Goal: Information Seeking & Learning: Learn about a topic

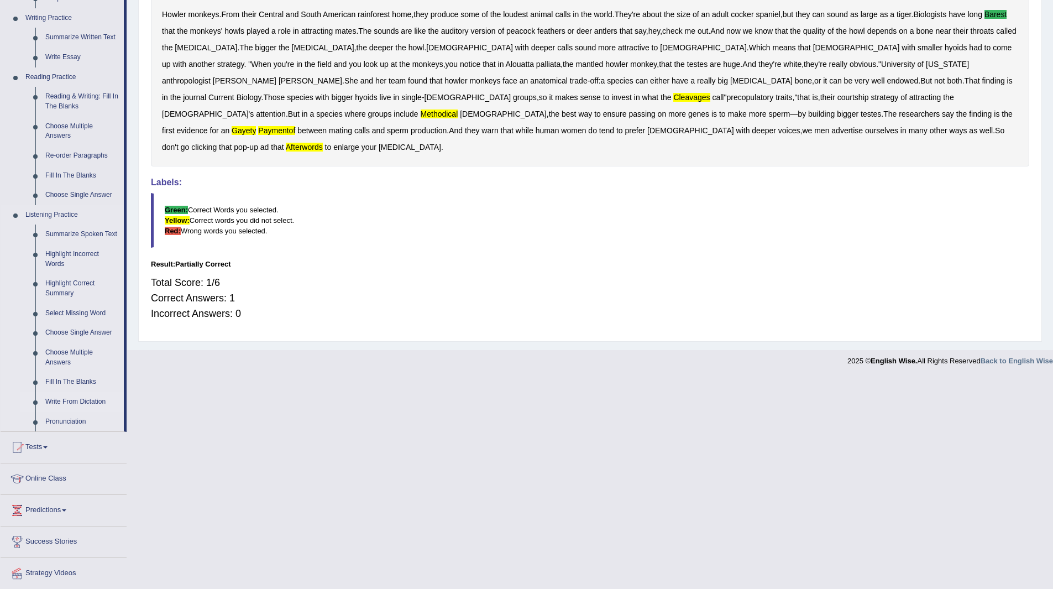
click at [80, 393] on link "Write From Dictation" at bounding box center [81, 402] width 83 height 20
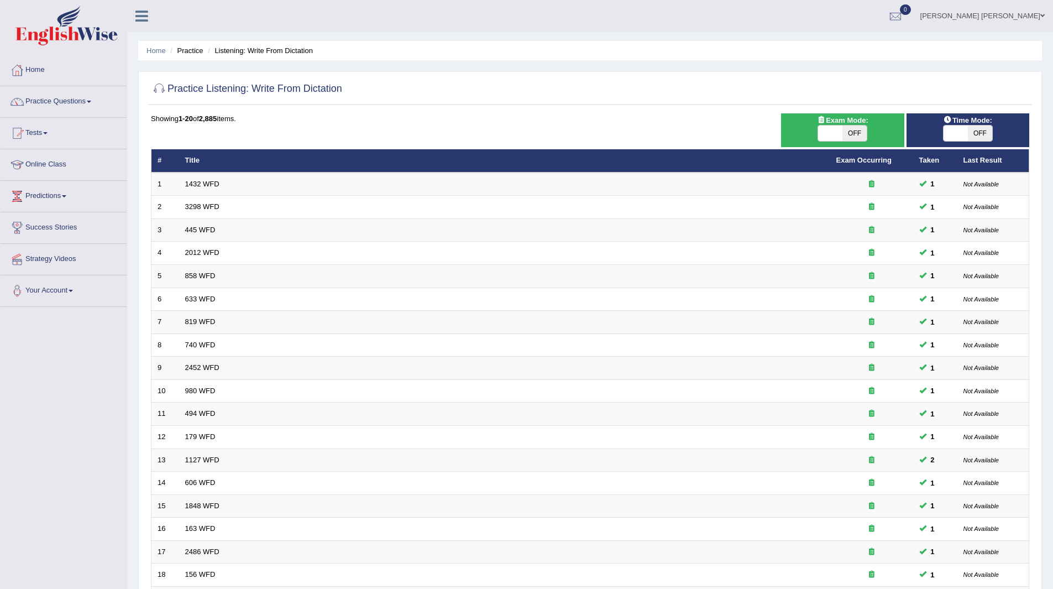
click at [985, 135] on span "OFF" at bounding box center [980, 132] width 24 height 15
checkbox input "true"
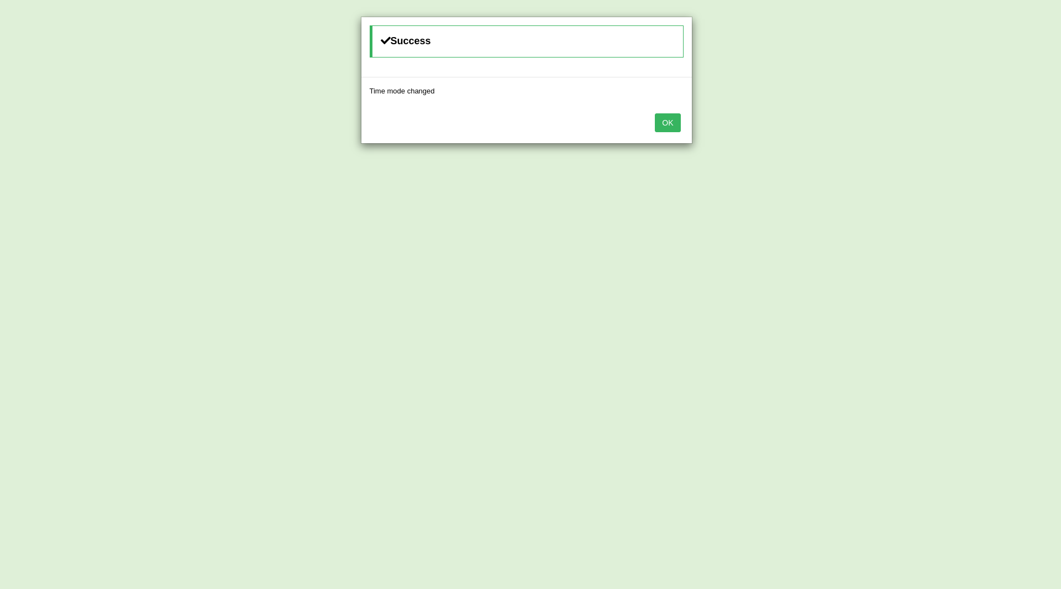
click at [672, 127] on button "OK" at bounding box center [667, 122] width 25 height 19
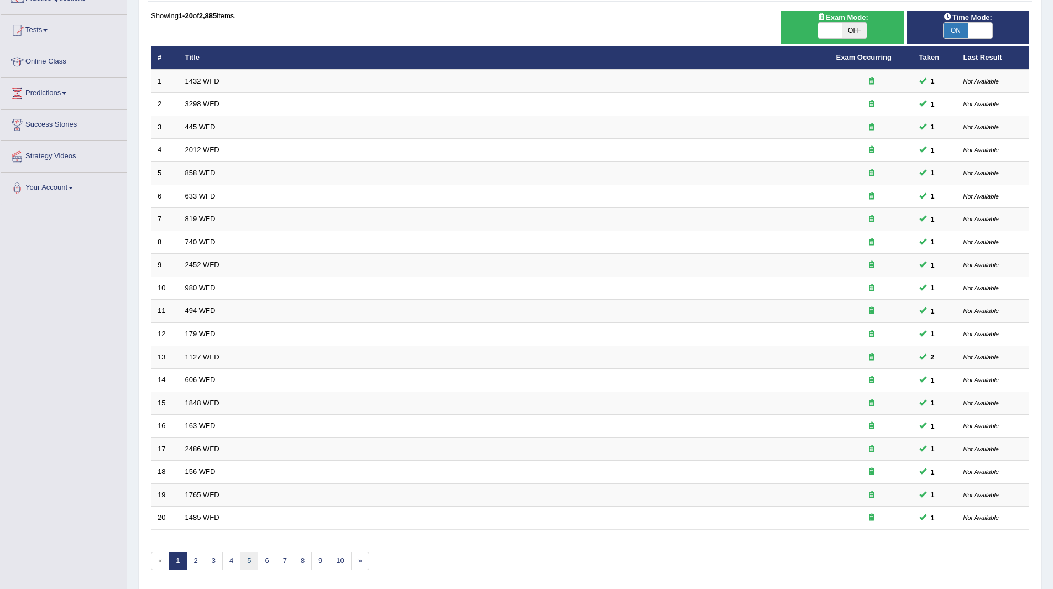
scroll to position [143, 0]
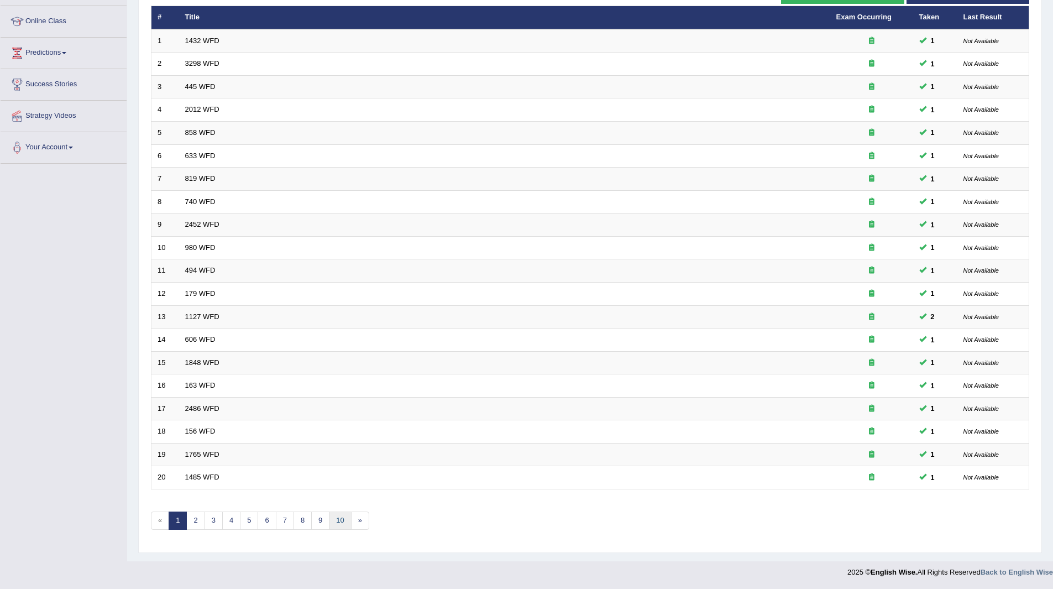
click at [336, 516] on link "10" at bounding box center [340, 520] width 22 height 18
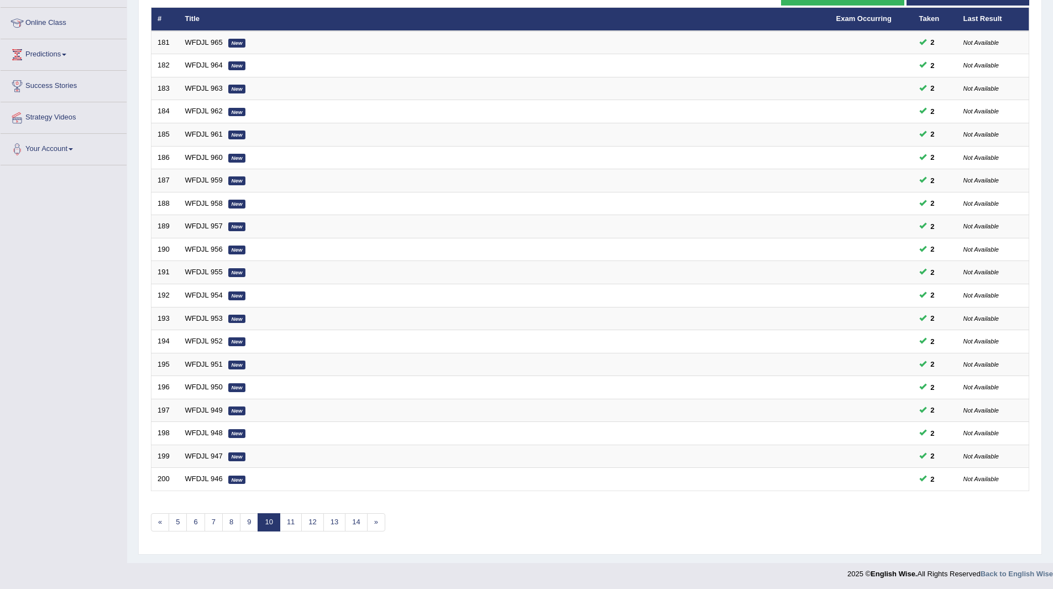
scroll to position [143, 0]
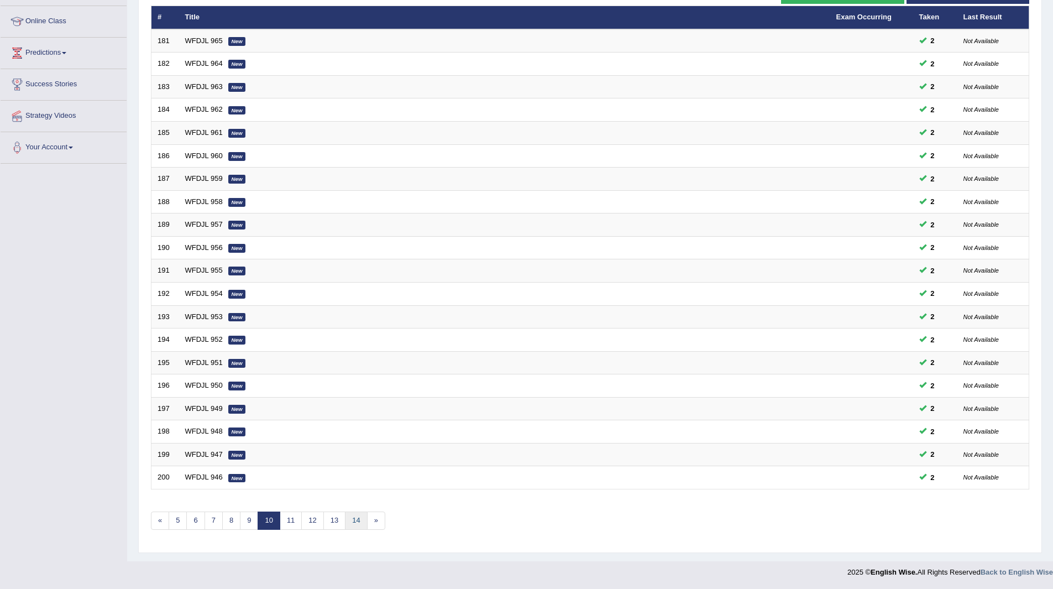
click at [357, 520] on link "14" at bounding box center [356, 520] width 22 height 18
click at [357, 520] on link "17" at bounding box center [350, 520] width 22 height 18
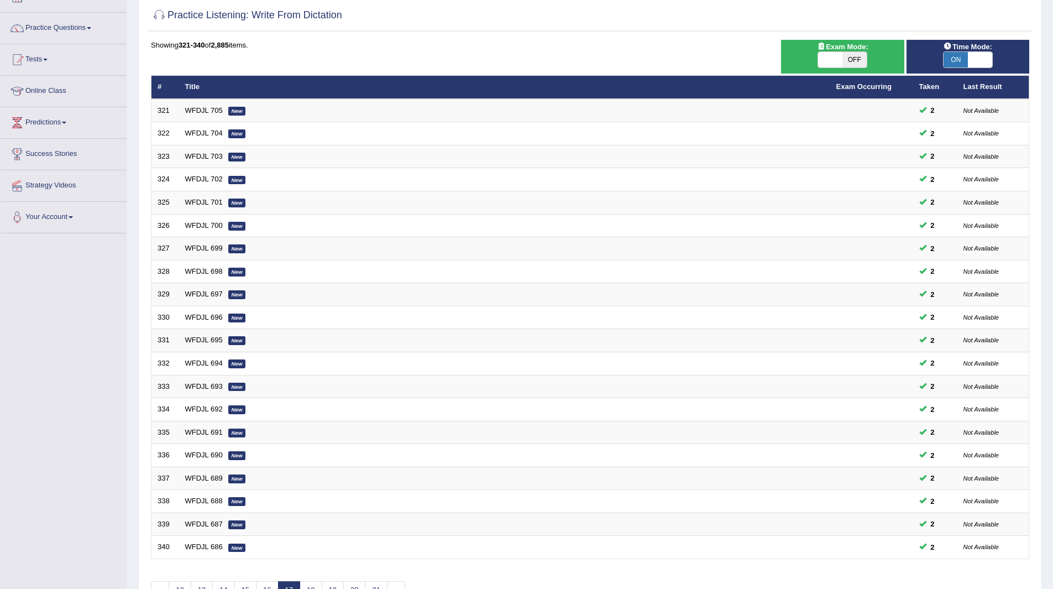
scroll to position [143, 0]
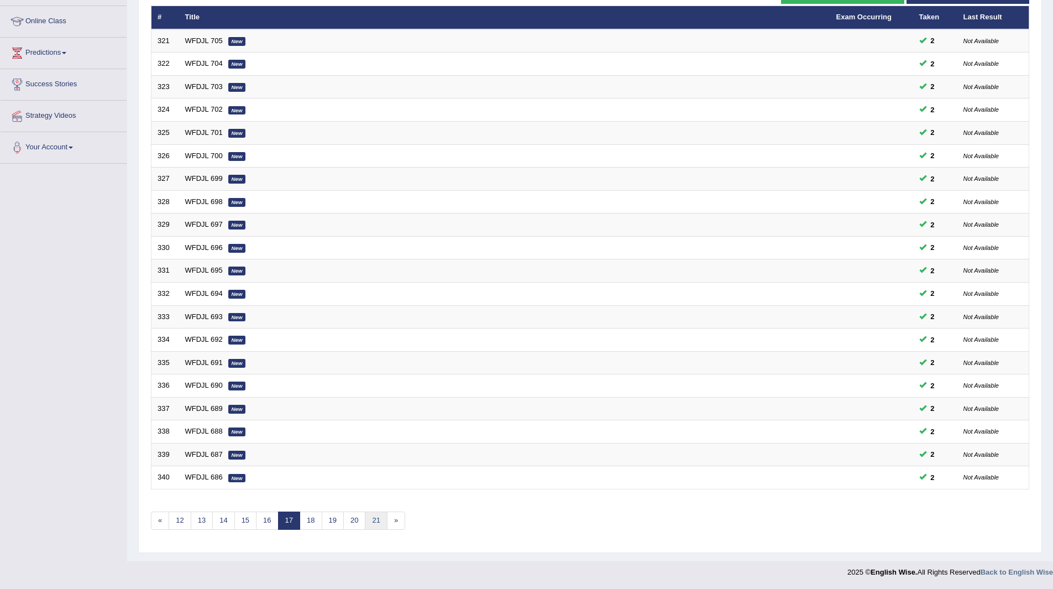
drag, startPoint x: 0, startPoint y: 0, endPoint x: 365, endPoint y: 520, distance: 635.3
click at [365, 520] on link "21" at bounding box center [376, 520] width 22 height 18
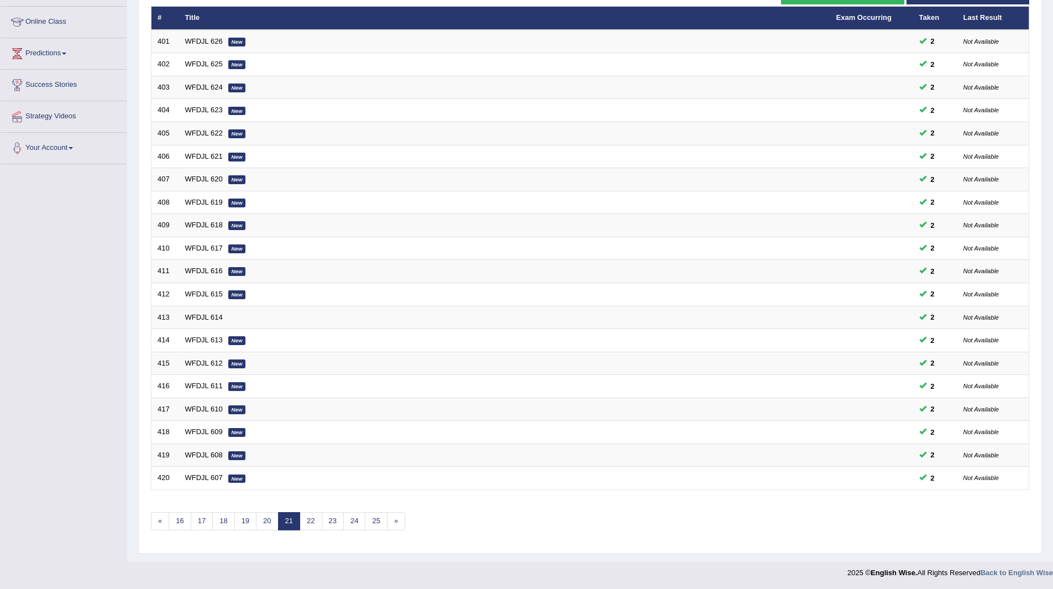
scroll to position [143, 0]
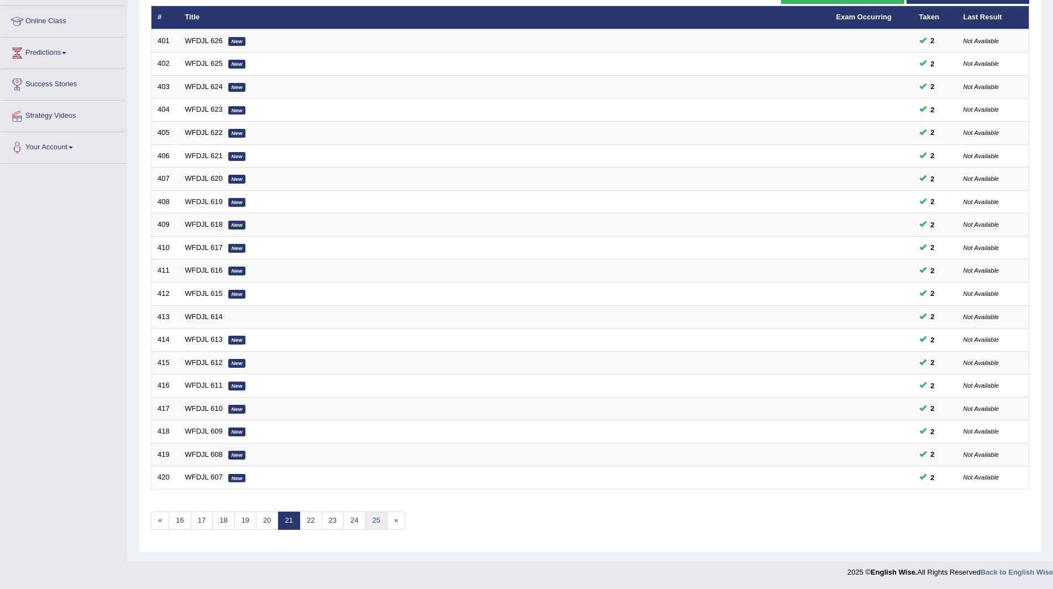
drag, startPoint x: 0, startPoint y: 0, endPoint x: 377, endPoint y: 520, distance: 642.5
click at [377, 520] on link "25" at bounding box center [376, 520] width 22 height 18
click at [377, 520] on link "29" at bounding box center [376, 520] width 22 height 18
click at [377, 520] on link "33" at bounding box center [376, 520] width 22 height 18
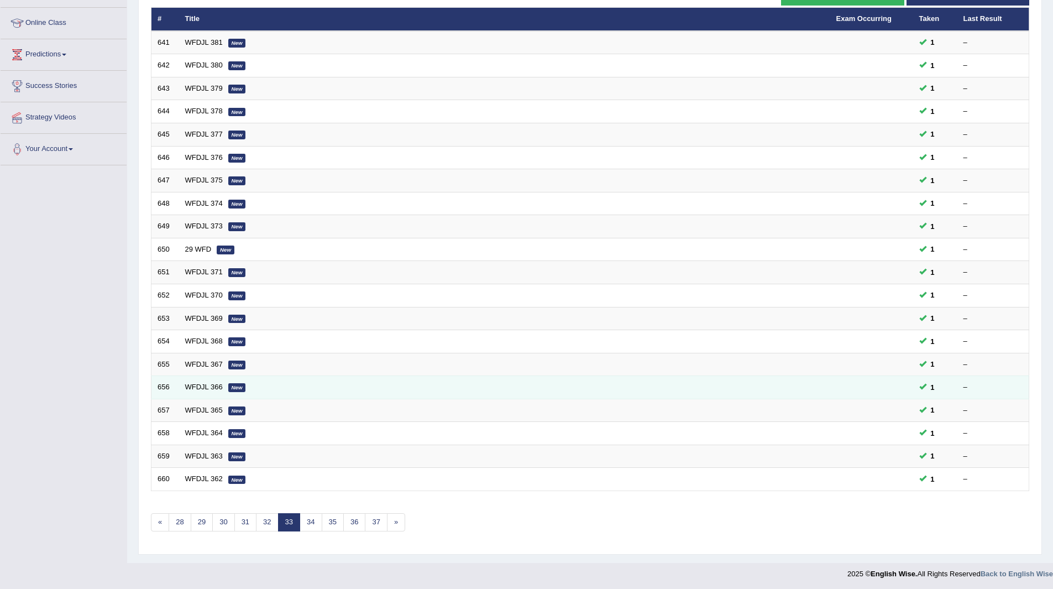
scroll to position [143, 0]
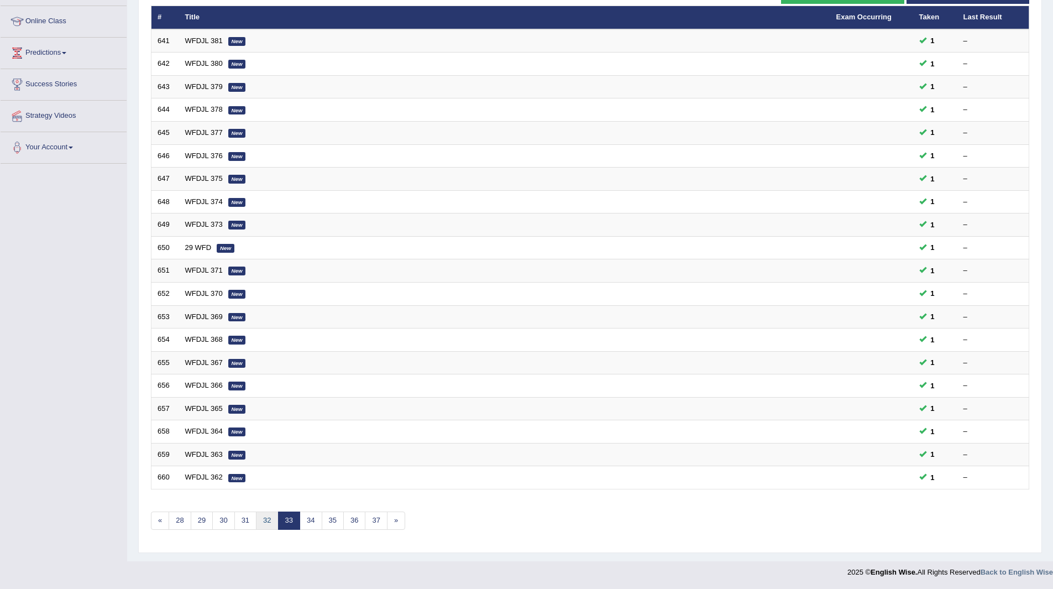
click at [264, 521] on link "32" at bounding box center [267, 520] width 22 height 18
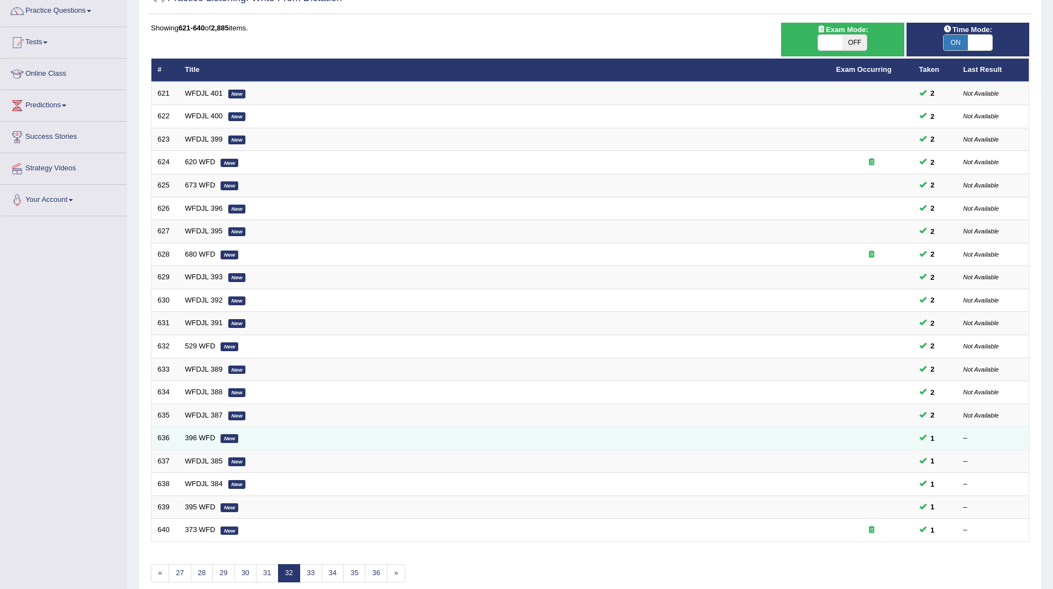
scroll to position [111, 0]
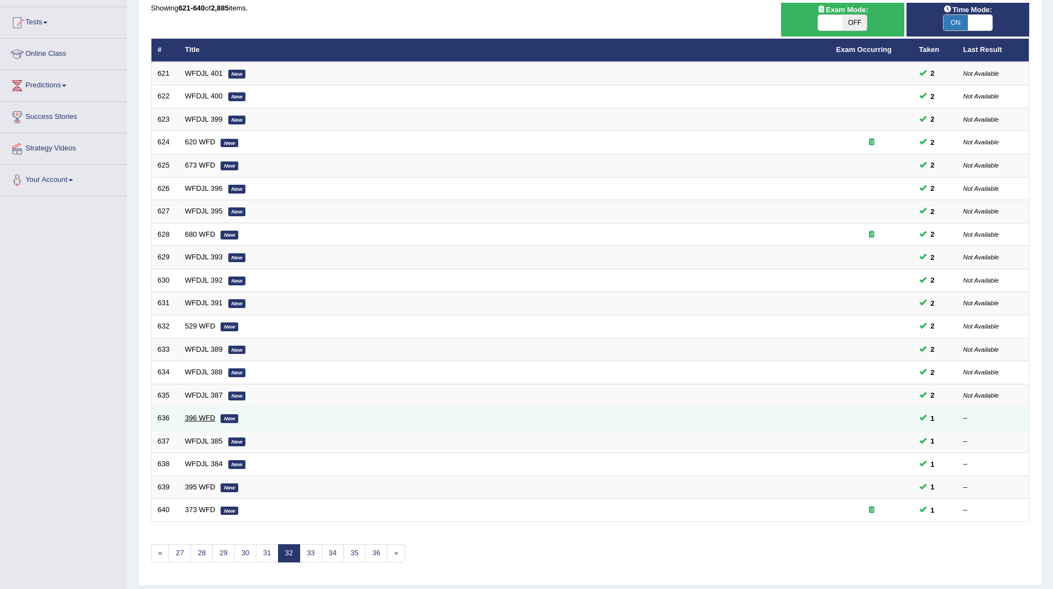
click at [191, 415] on link "396 WFD" at bounding box center [200, 418] width 30 height 8
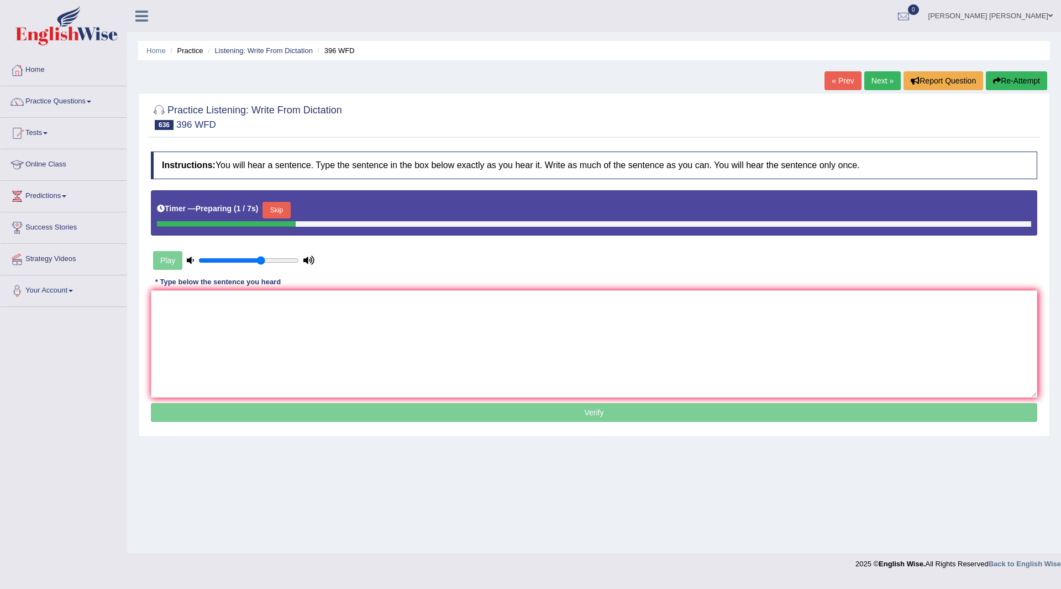
click at [281, 208] on button "Skip" at bounding box center [277, 210] width 28 height 17
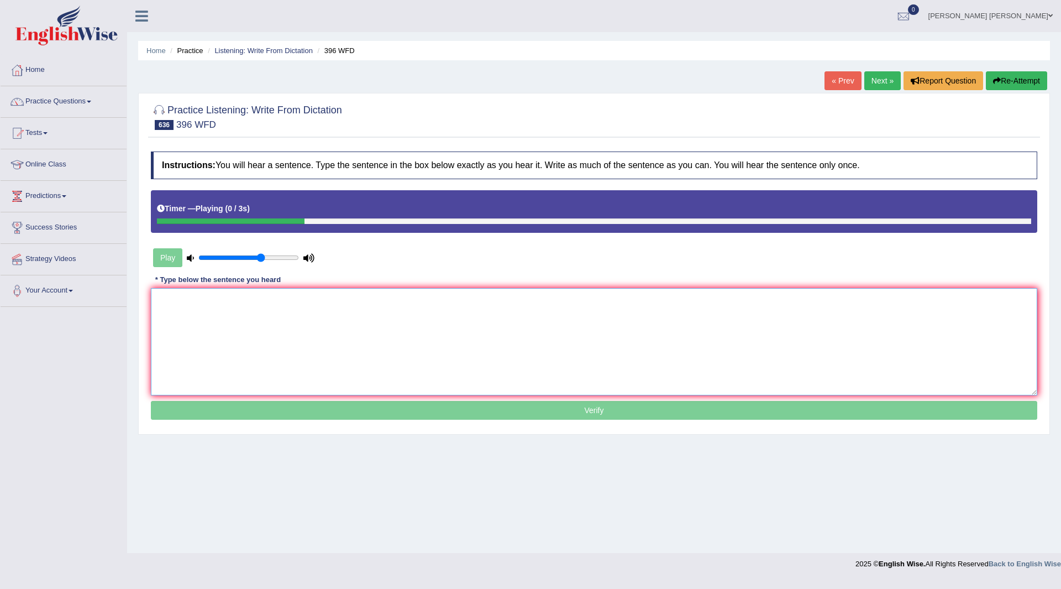
drag, startPoint x: 276, startPoint y: 321, endPoint x: 881, endPoint y: 9, distance: 680.2
click at [335, 313] on textarea at bounding box center [594, 341] width 887 height 107
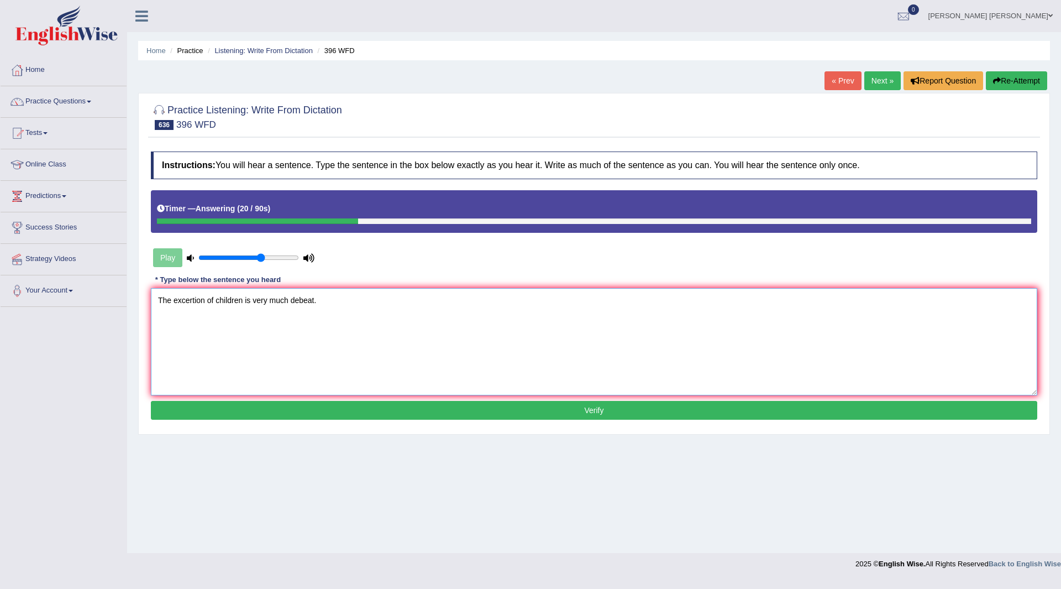
type textarea "The excertion of children is very much debeat."
click at [260, 413] on button "Verify" at bounding box center [594, 410] width 887 height 19
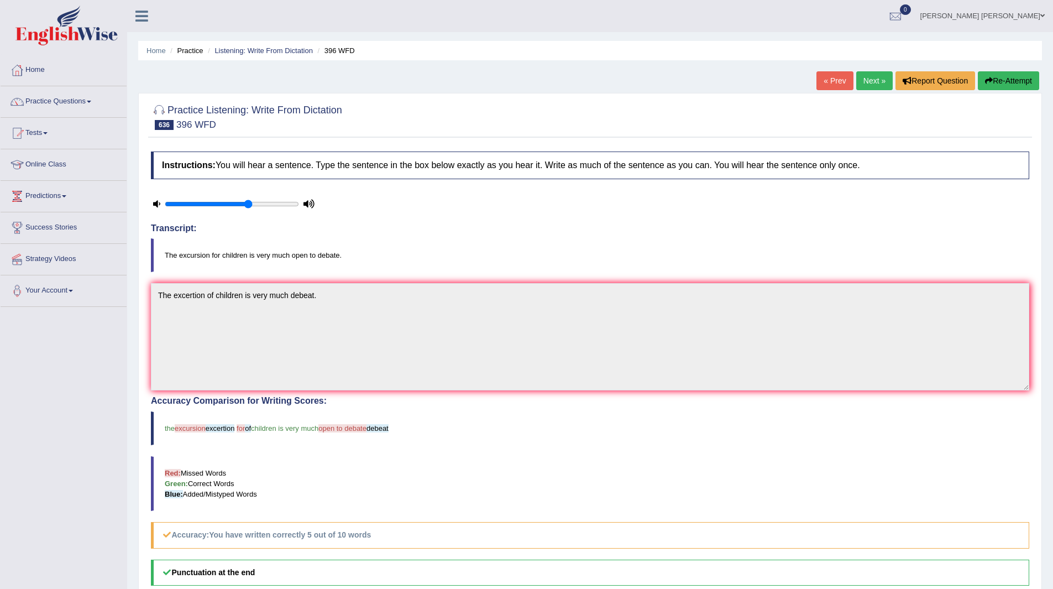
click at [871, 77] on link "Next »" at bounding box center [874, 80] width 36 height 19
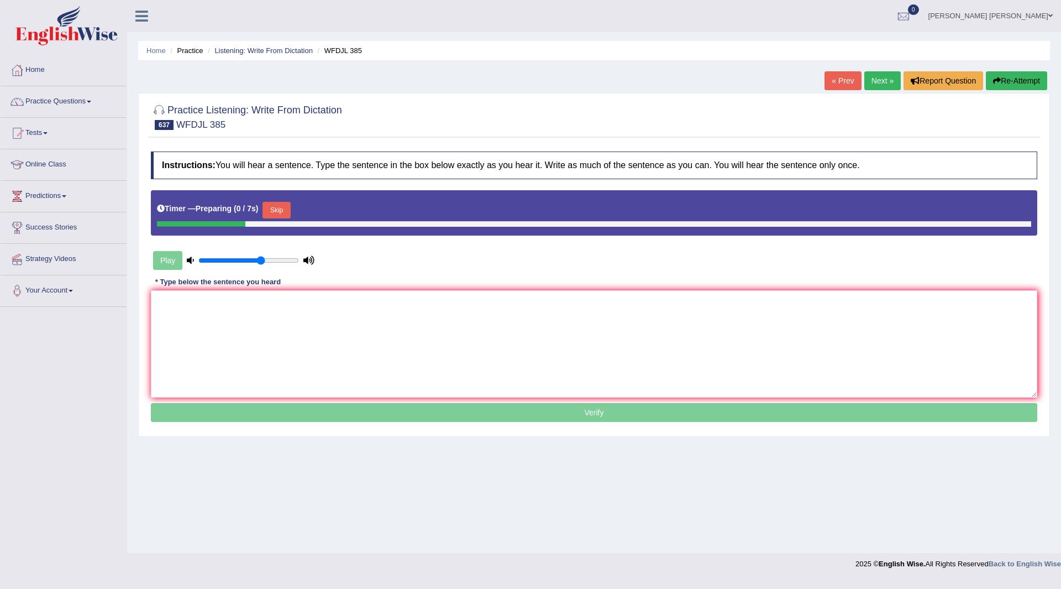
click at [275, 207] on button "Skip" at bounding box center [277, 210] width 28 height 17
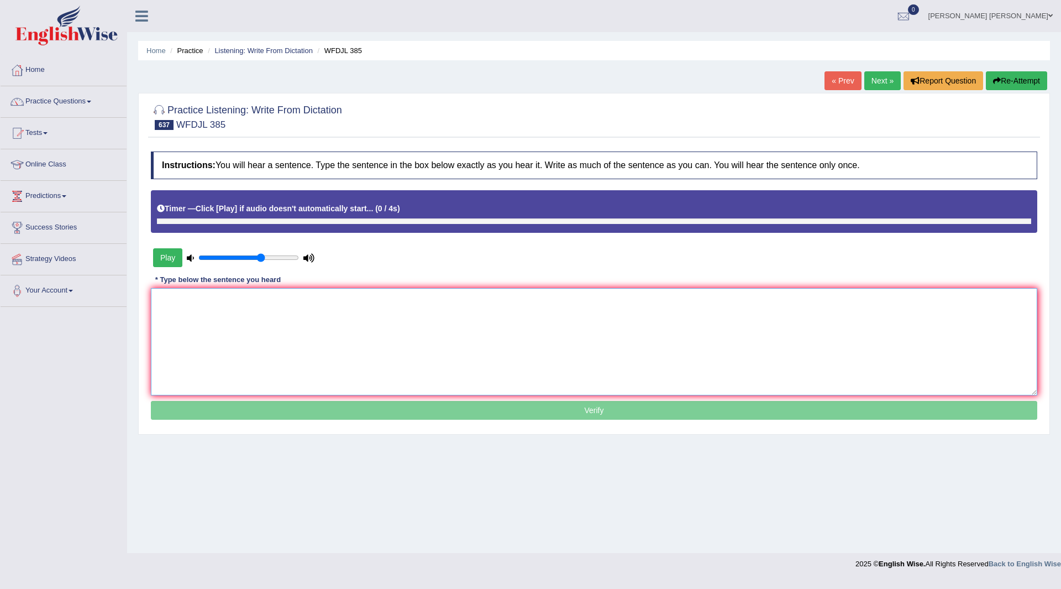
click at [278, 317] on textarea at bounding box center [594, 341] width 887 height 107
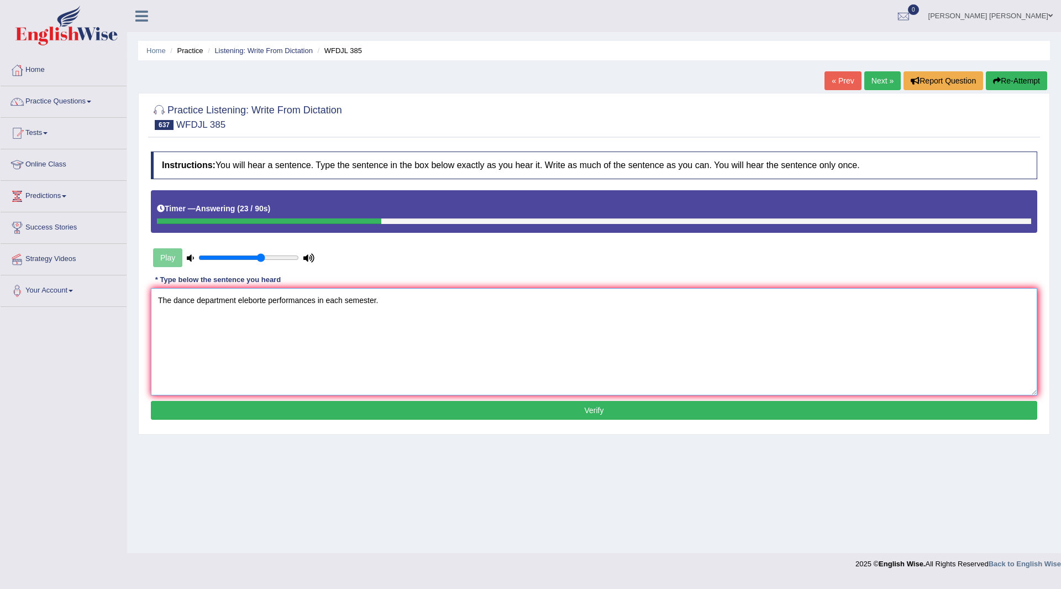
type textarea "The dance department eleborte performances in each semester."
click at [246, 405] on button "Verify" at bounding box center [594, 410] width 887 height 19
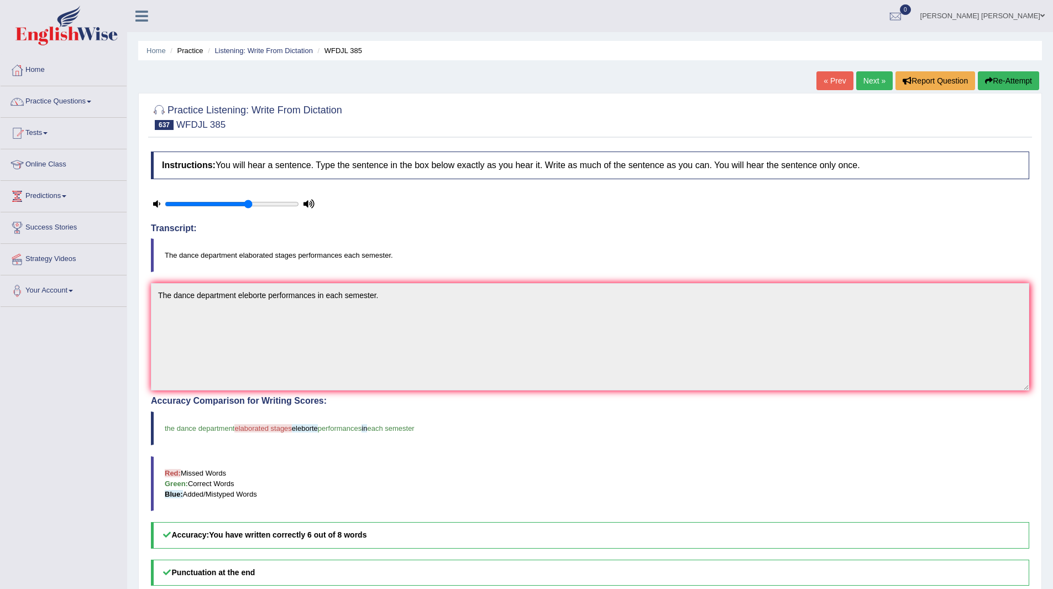
click at [866, 80] on link "Next »" at bounding box center [874, 80] width 36 height 19
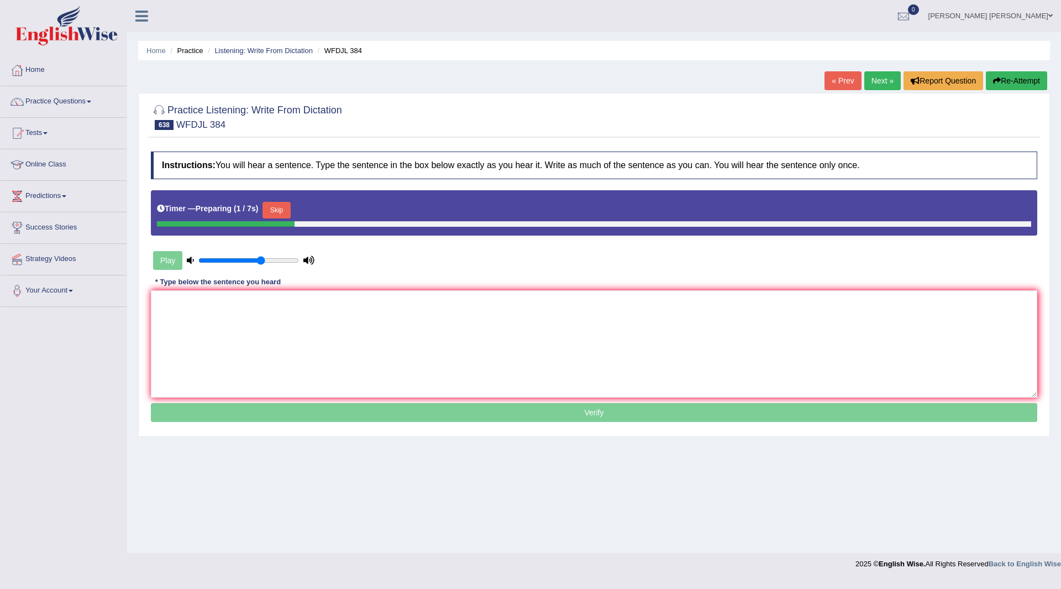
click at [274, 207] on button "Skip" at bounding box center [277, 210] width 28 height 17
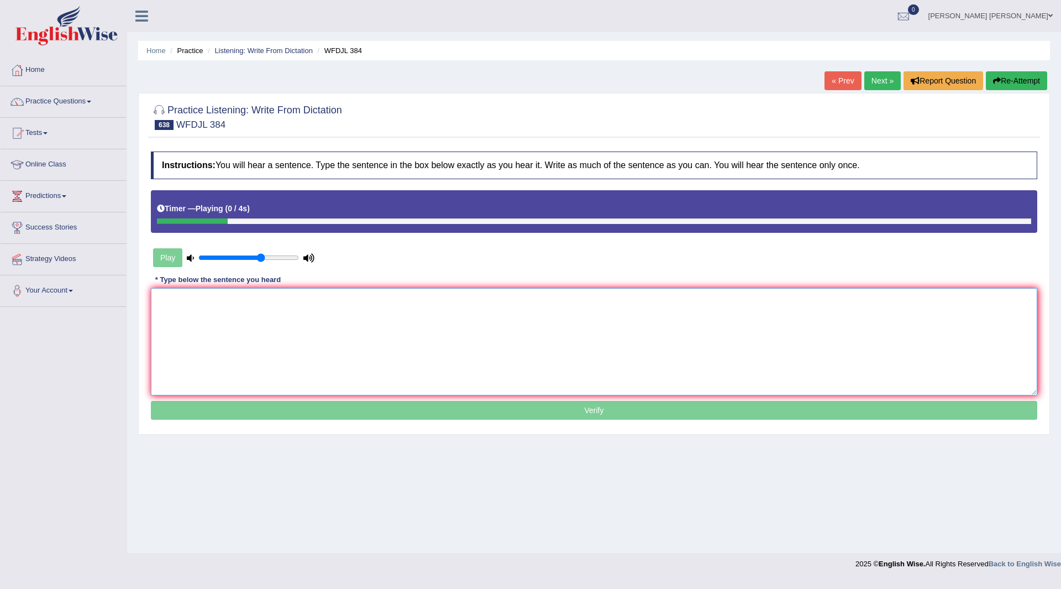
click at [277, 324] on textarea at bounding box center [594, 341] width 887 height 107
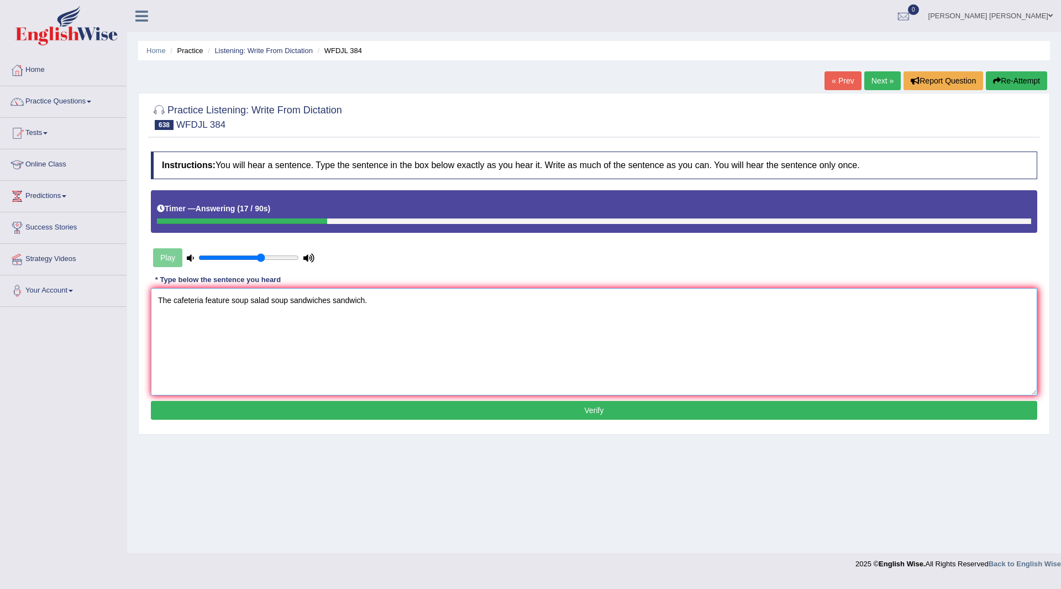
type textarea "The cafeteria feature soup salad soup sandwiches sandwich."
click at [262, 413] on button "Verify" at bounding box center [594, 410] width 887 height 19
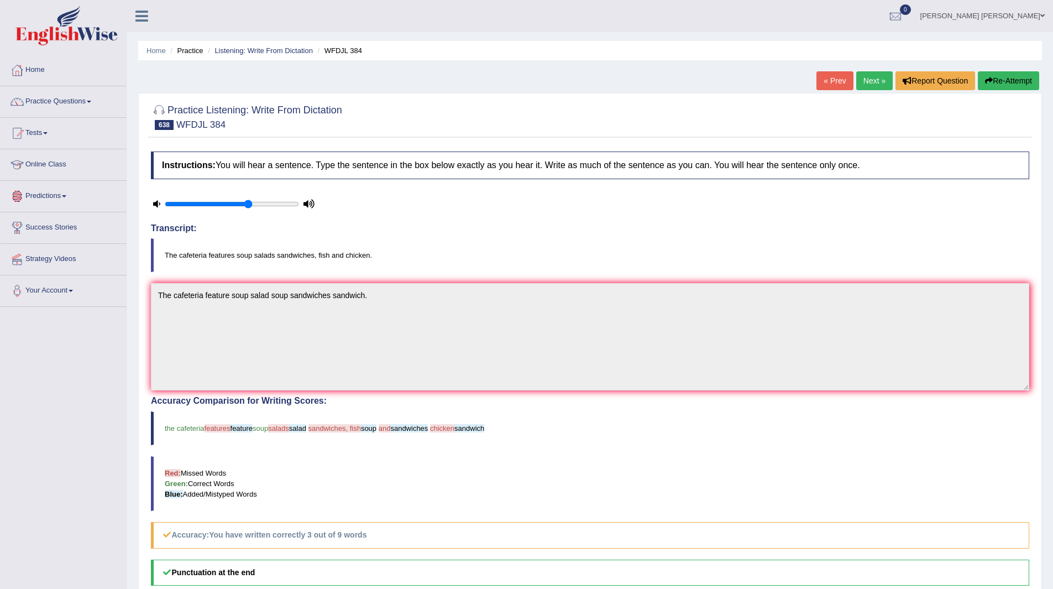
click at [873, 83] on link "Next »" at bounding box center [874, 80] width 36 height 19
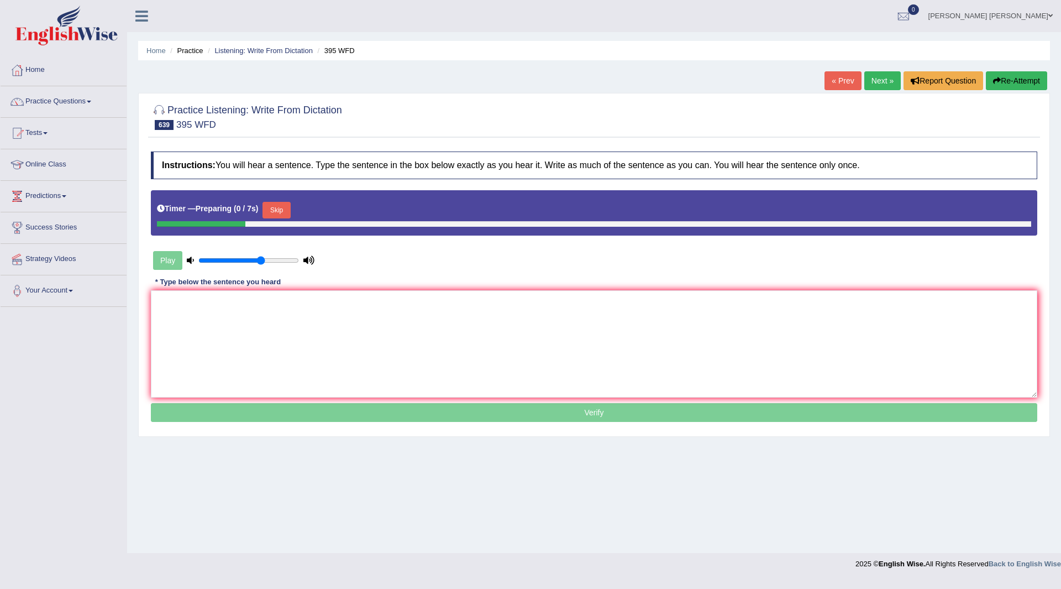
click at [279, 208] on button "Skip" at bounding box center [277, 210] width 28 height 17
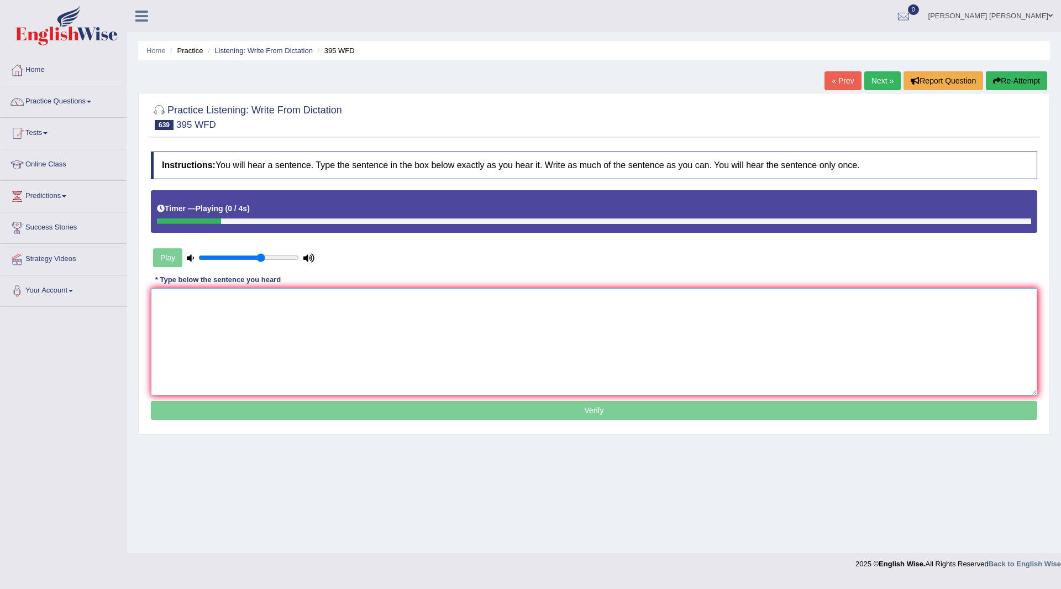
click at [250, 331] on textarea at bounding box center [594, 341] width 887 height 107
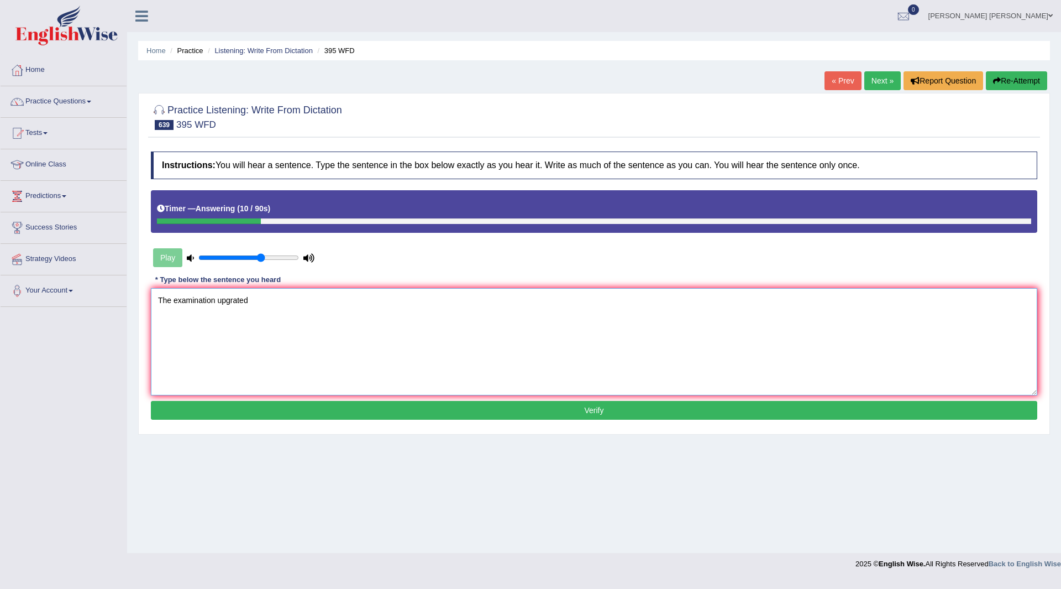
type textarea "The examination upgrated"
click at [325, 409] on button "Verify" at bounding box center [594, 410] width 887 height 19
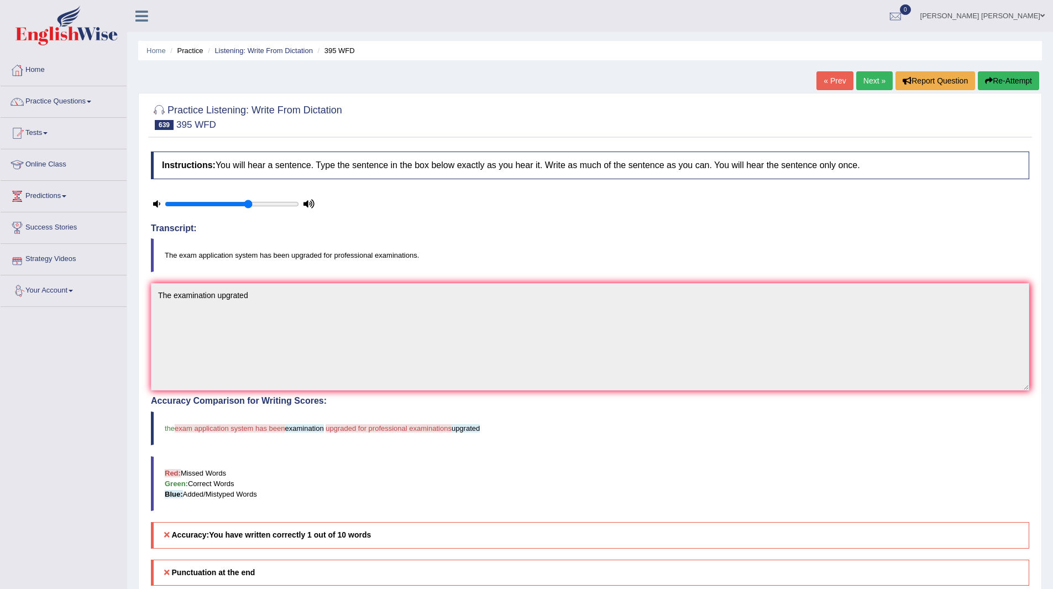
click at [867, 82] on link "Next »" at bounding box center [874, 80] width 36 height 19
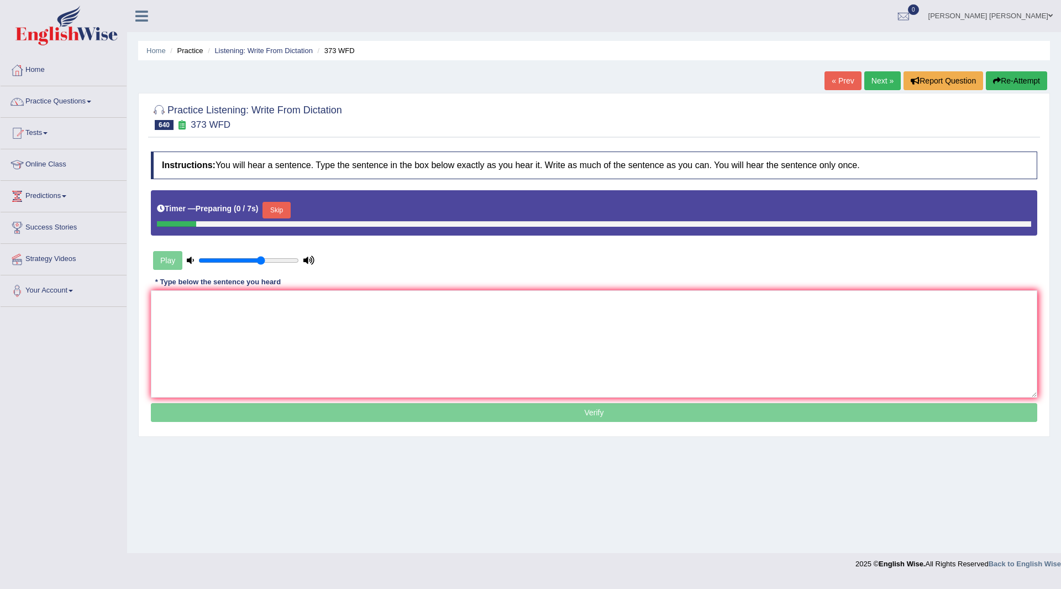
click at [275, 210] on button "Skip" at bounding box center [277, 210] width 28 height 17
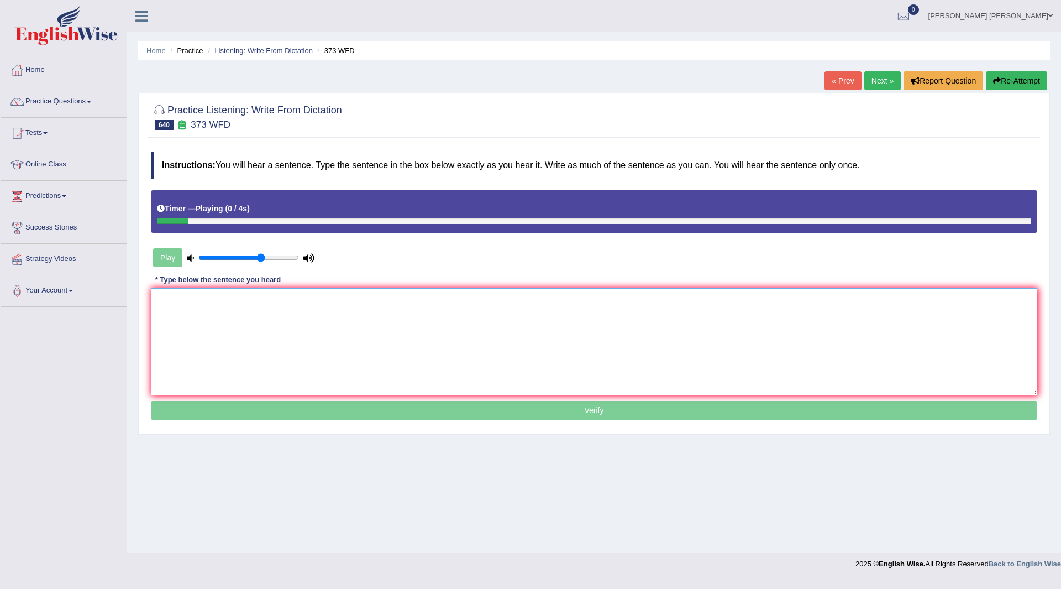
click at [253, 310] on textarea at bounding box center [594, 341] width 887 height 107
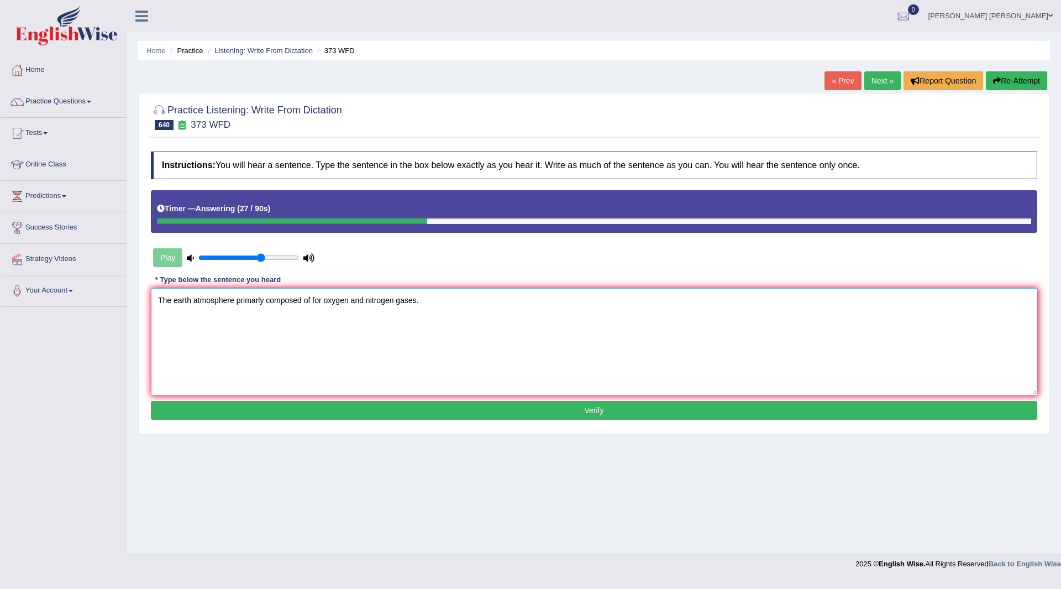
type textarea "The earth atmosphere primarly composed of for oxygen and nitrogen gases."
click at [360, 412] on button "Verify" at bounding box center [594, 410] width 887 height 19
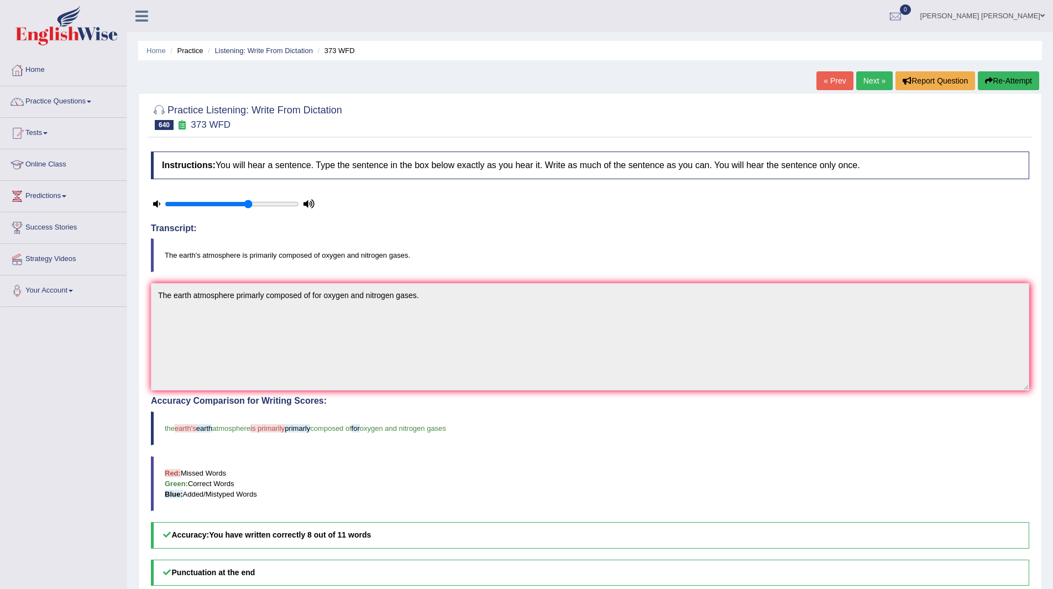
click at [870, 72] on link "Next »" at bounding box center [874, 80] width 36 height 19
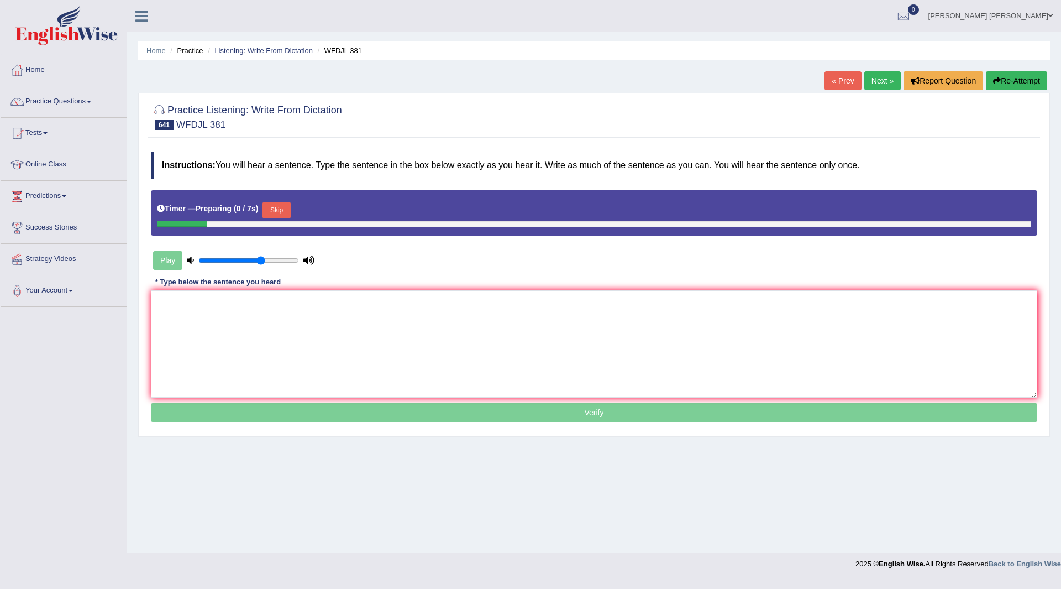
click at [278, 206] on button "Skip" at bounding box center [277, 210] width 28 height 17
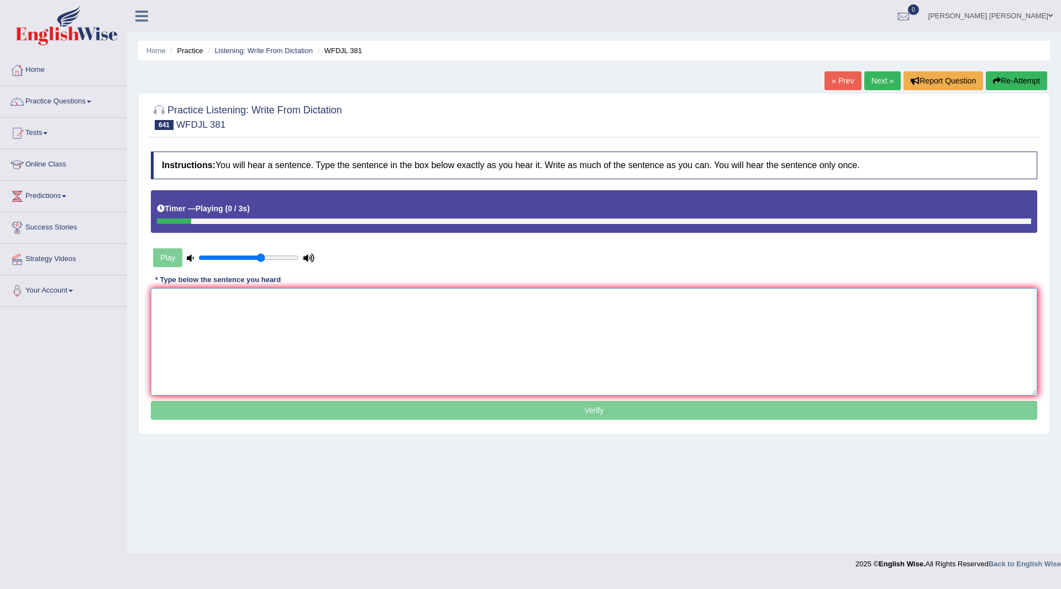
click at [203, 344] on textarea at bounding box center [594, 341] width 887 height 107
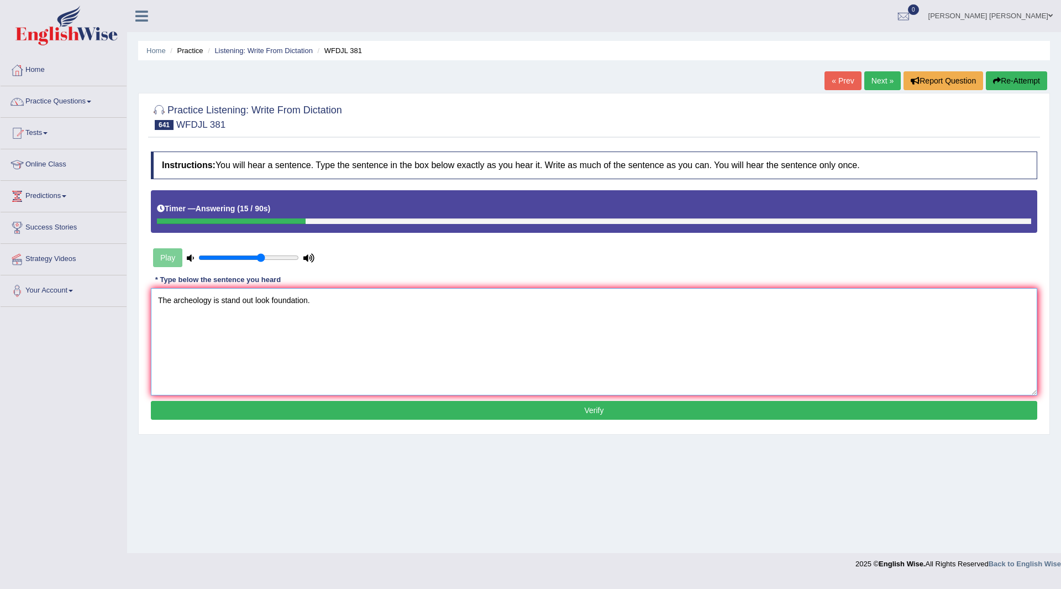
type textarea "The archeology is stand out look foundation."
click at [364, 402] on button "Verify" at bounding box center [594, 410] width 887 height 19
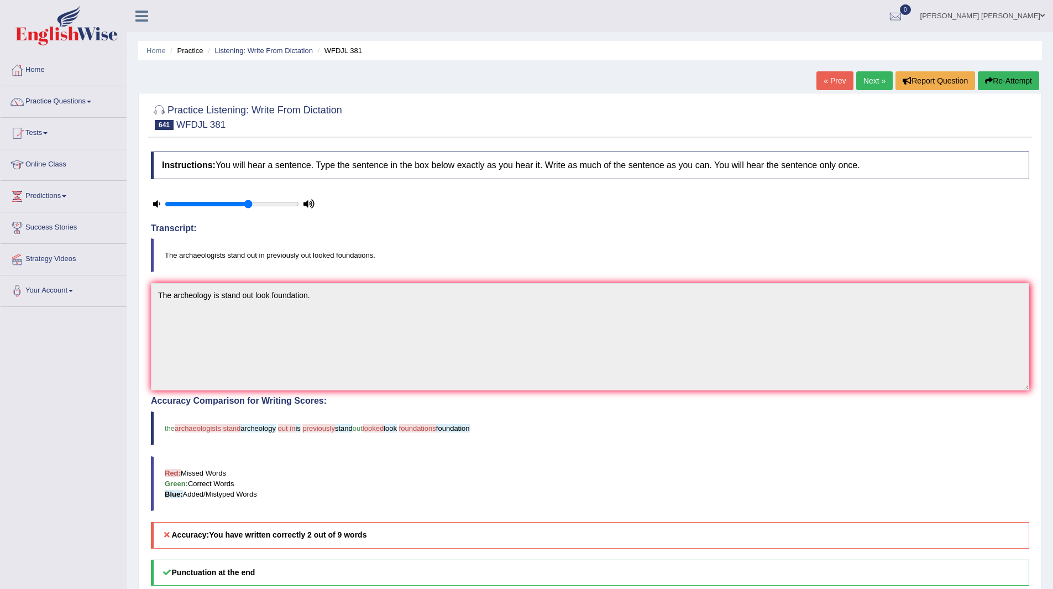
click at [870, 79] on link "Next »" at bounding box center [874, 80] width 36 height 19
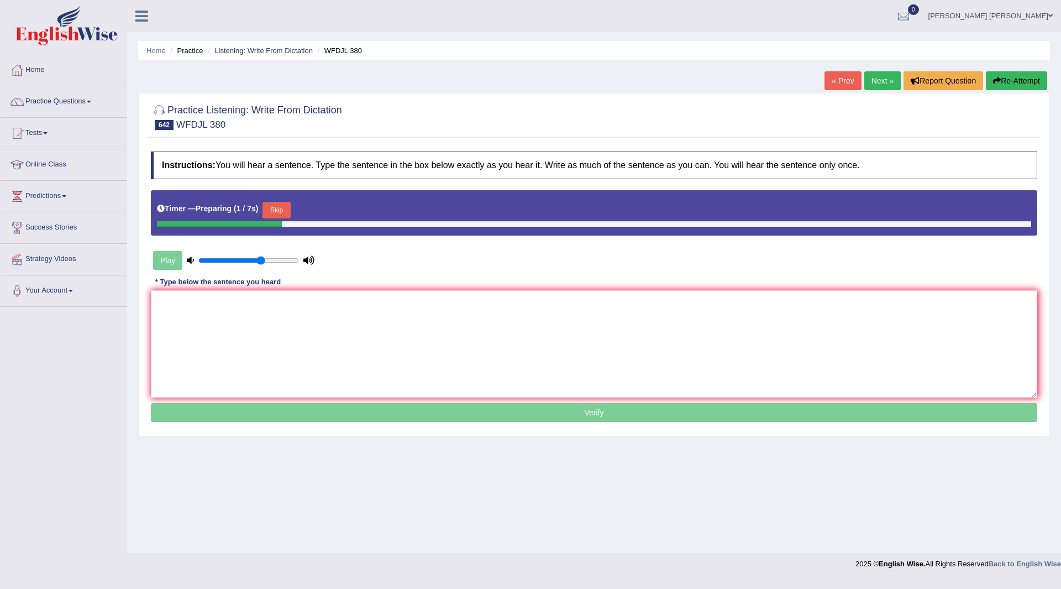
click at [287, 205] on button "Skip" at bounding box center [277, 210] width 28 height 17
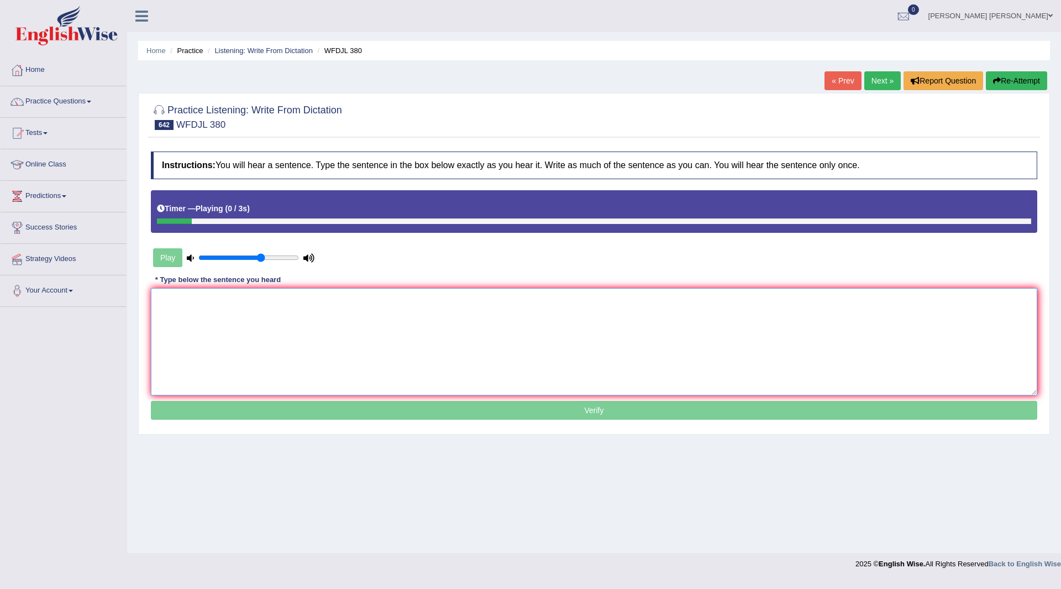
click at [255, 325] on textarea at bounding box center [594, 341] width 887 height 107
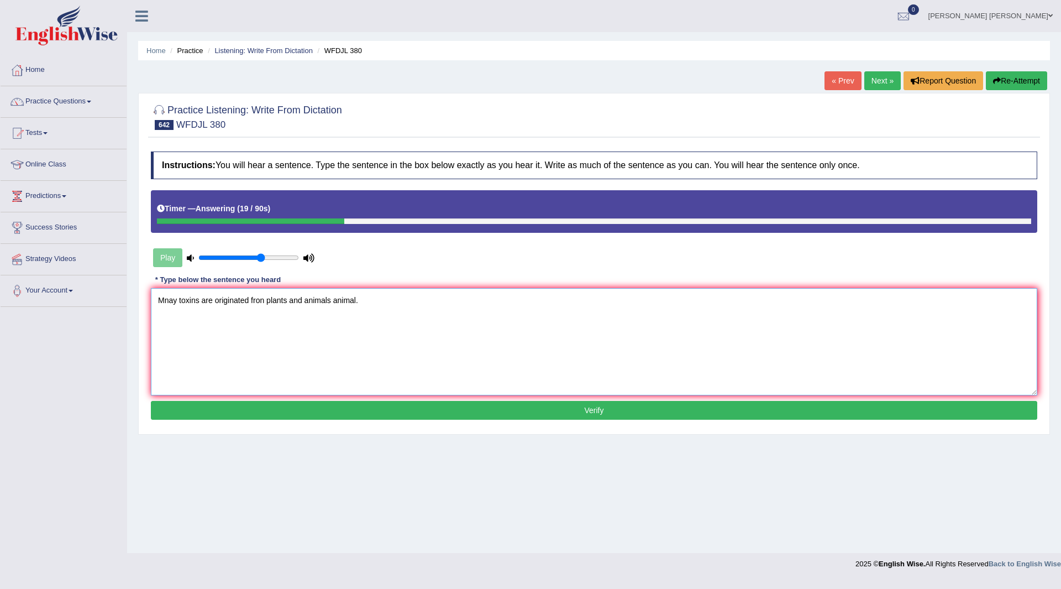
click at [290, 296] on textarea "Mnay toxins are originated fron plants and animals animal." at bounding box center [594, 341] width 887 height 107
type textarea "Mnay toxins are originated fron plants plant and animals animal."
click at [457, 410] on button "Verify" at bounding box center [594, 410] width 887 height 19
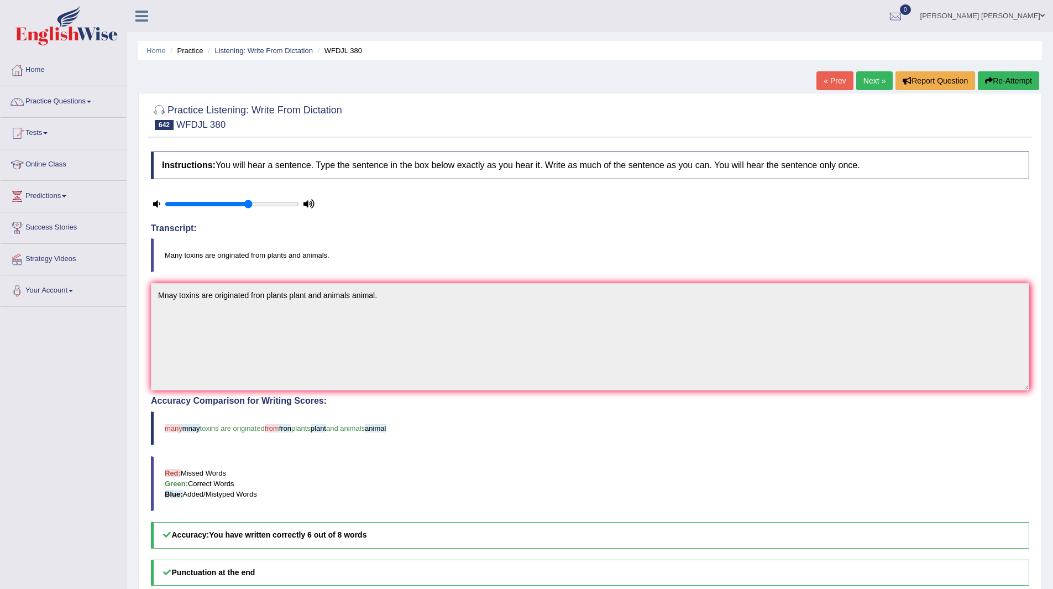
click at [865, 81] on link "Next »" at bounding box center [874, 80] width 36 height 19
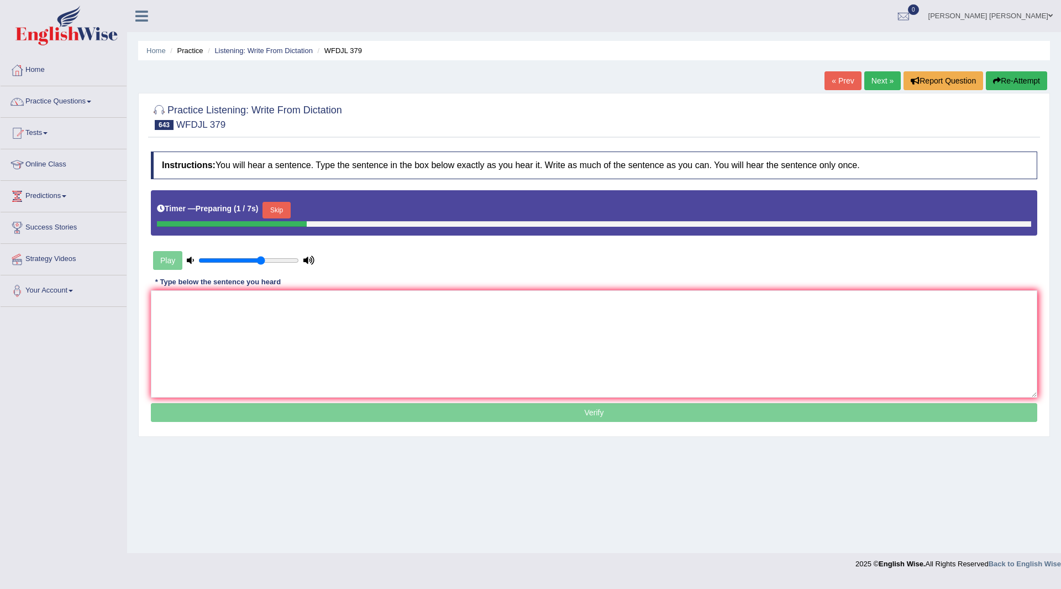
drag, startPoint x: 276, startPoint y: 208, endPoint x: 240, endPoint y: 292, distance: 91.9
click at [275, 208] on button "Skip" at bounding box center [277, 210] width 28 height 17
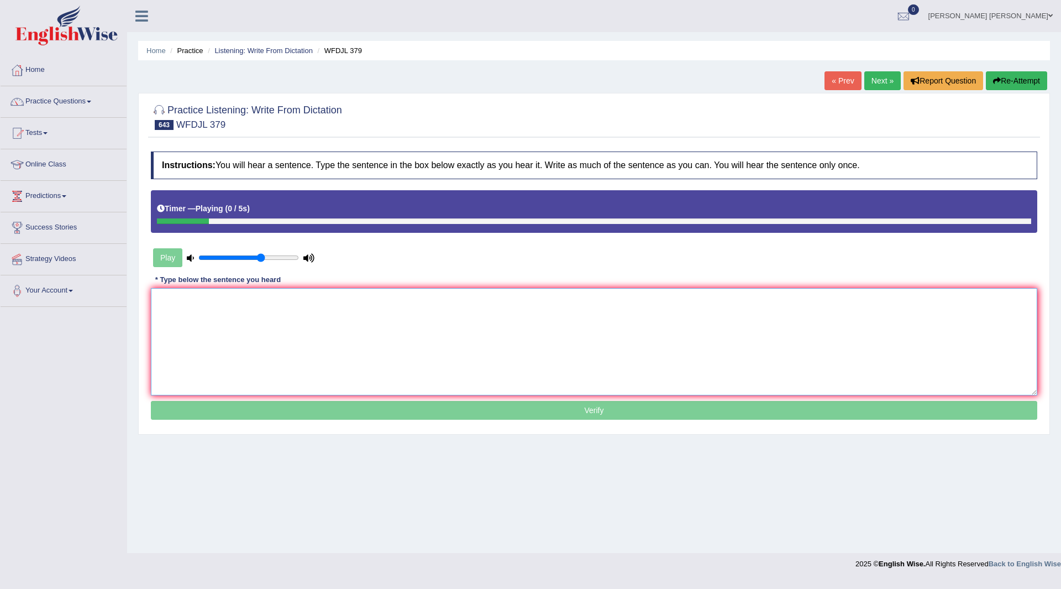
click at [238, 313] on textarea at bounding box center [594, 341] width 887 height 107
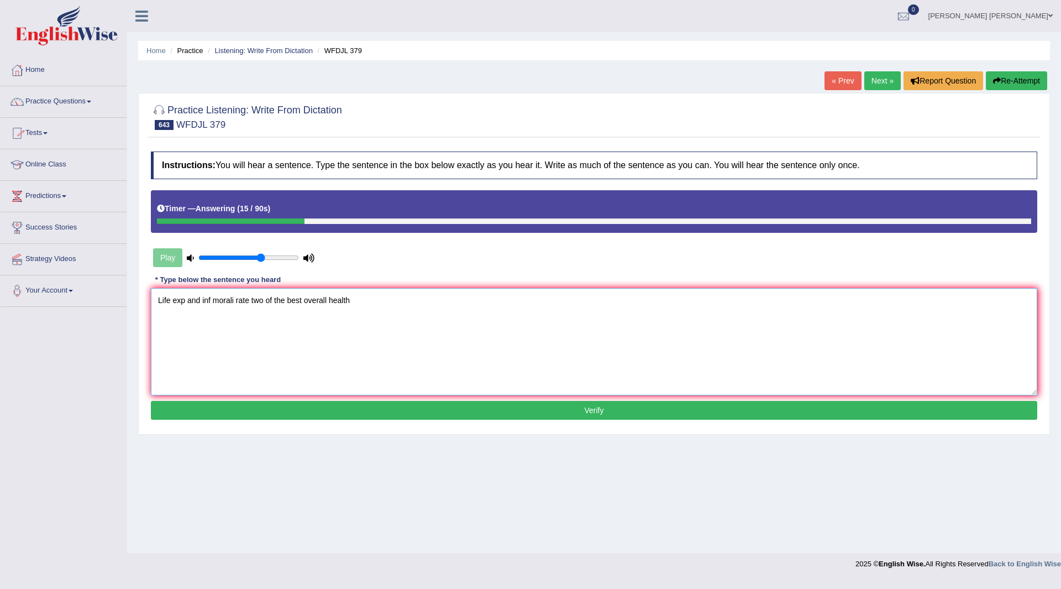
click at [184, 301] on textarea "Life exp and inf morali rate two of the best overall health" at bounding box center [594, 341] width 887 height 107
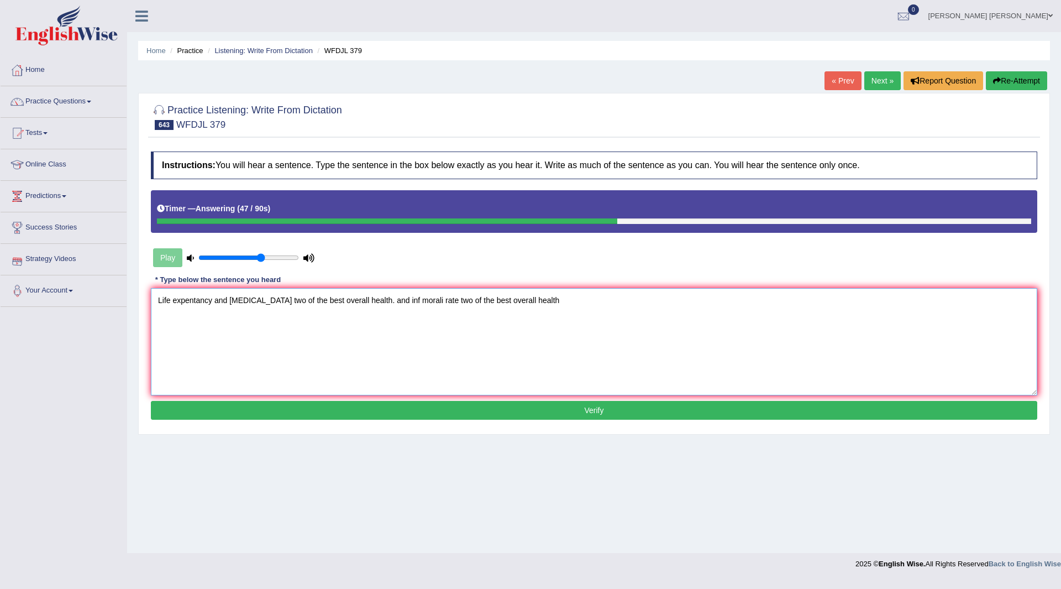
drag, startPoint x: 401, startPoint y: 297, endPoint x: 878, endPoint y: 290, distance: 477.7
click at [878, 290] on textarea "Life expentancy and infant mortality rate two of the best overall health. and i…" at bounding box center [594, 341] width 887 height 107
type textarea "Life expentancy and infant mortality rate two of the best overall health."
click at [433, 411] on button "Verify" at bounding box center [594, 410] width 887 height 19
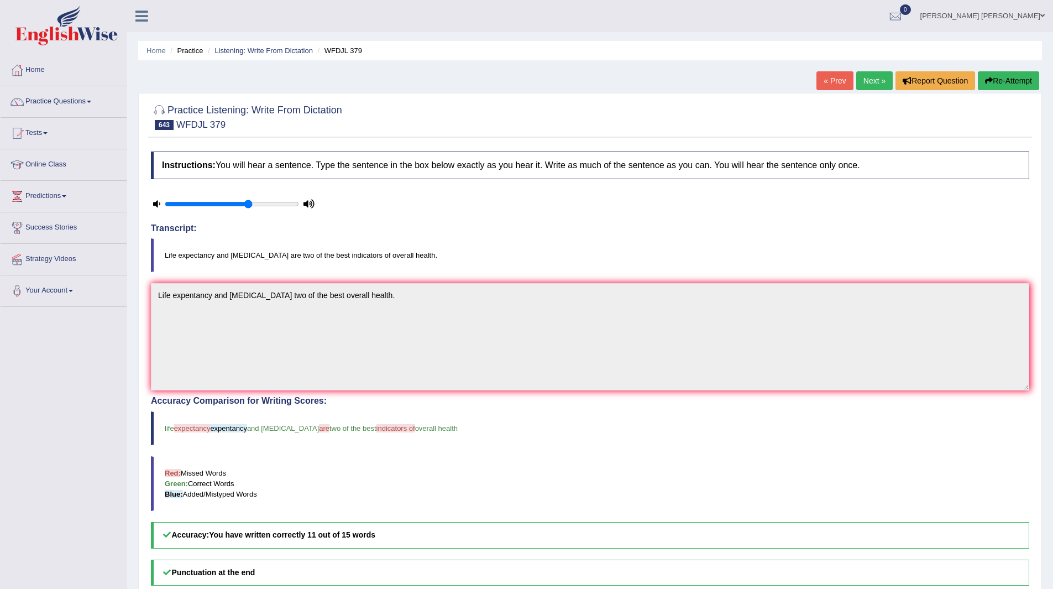
click at [872, 80] on link "Next »" at bounding box center [874, 80] width 36 height 19
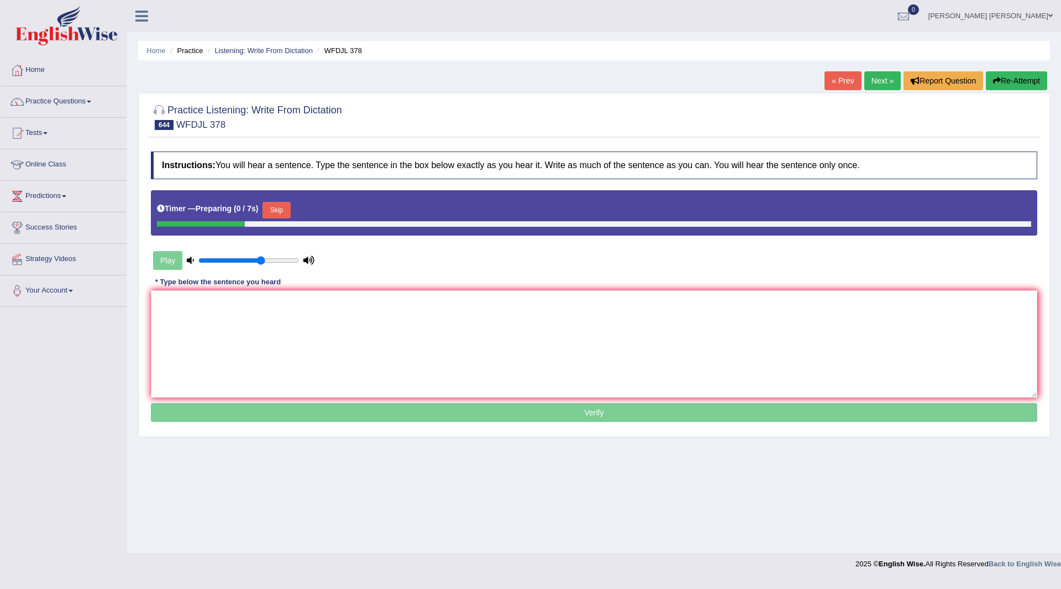
click at [282, 208] on button "Skip" at bounding box center [277, 210] width 28 height 17
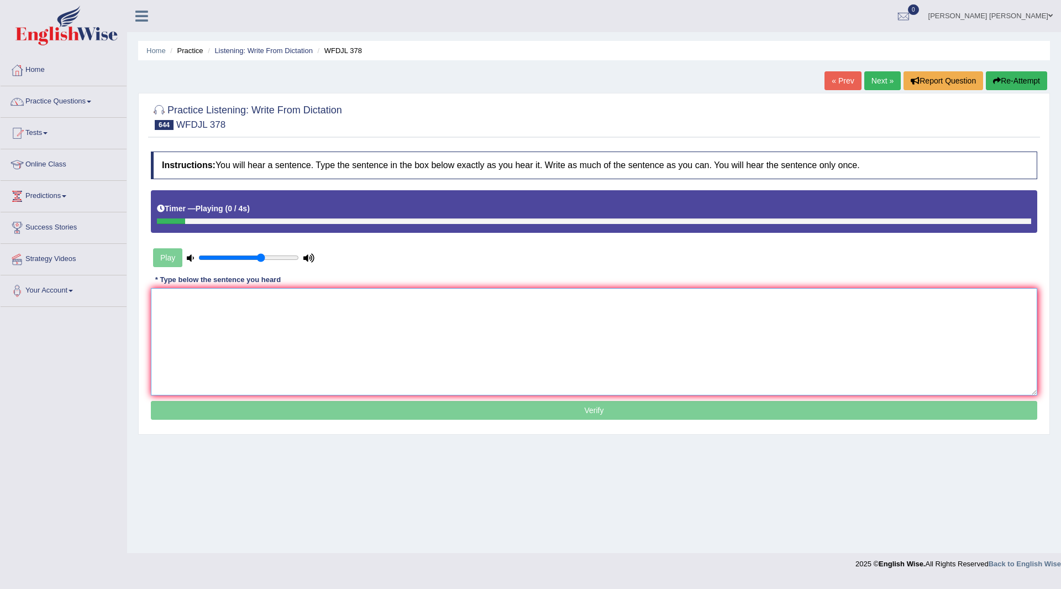
click at [206, 339] on textarea at bounding box center [594, 341] width 887 height 107
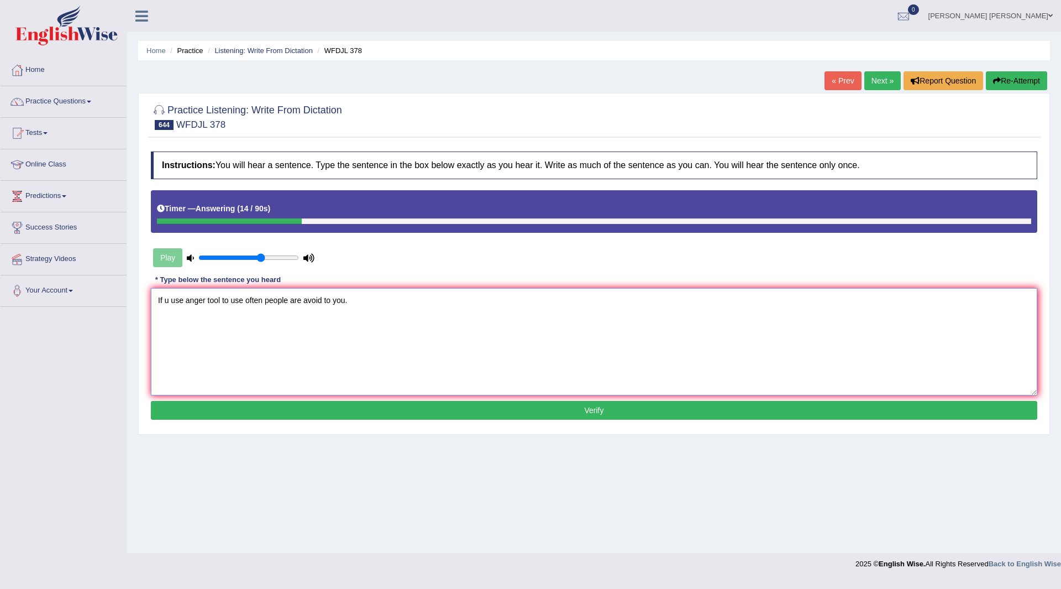
click at [169, 297] on textarea "If u use anger tool to use often people are avoid to you." at bounding box center [594, 341] width 887 height 107
type textarea "If you used use anger tool to use often people are avoid to you."
click at [404, 404] on button "Verify" at bounding box center [594, 410] width 887 height 19
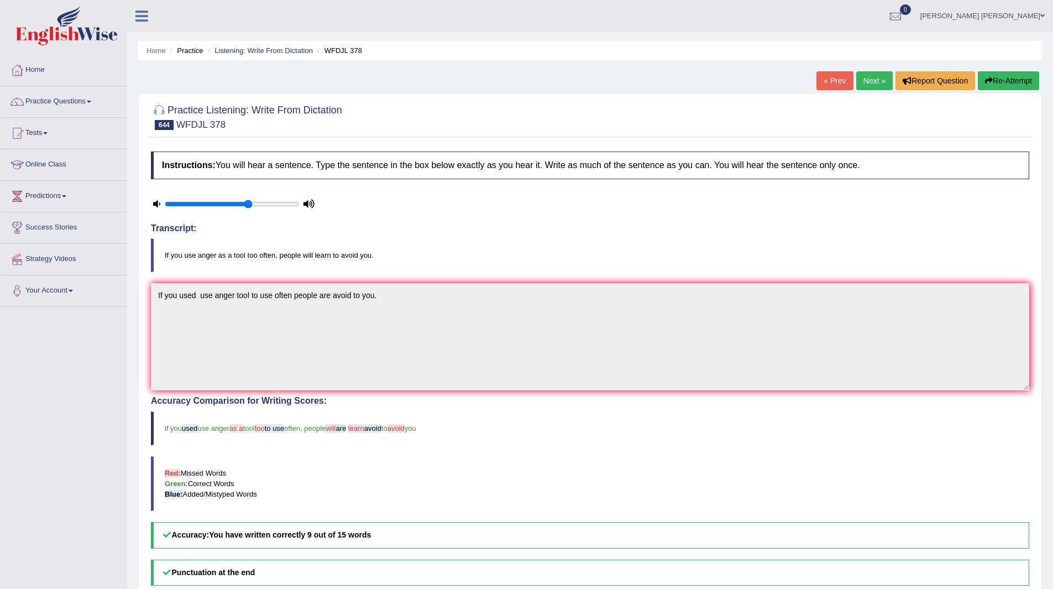
click at [870, 77] on link "Next »" at bounding box center [874, 80] width 36 height 19
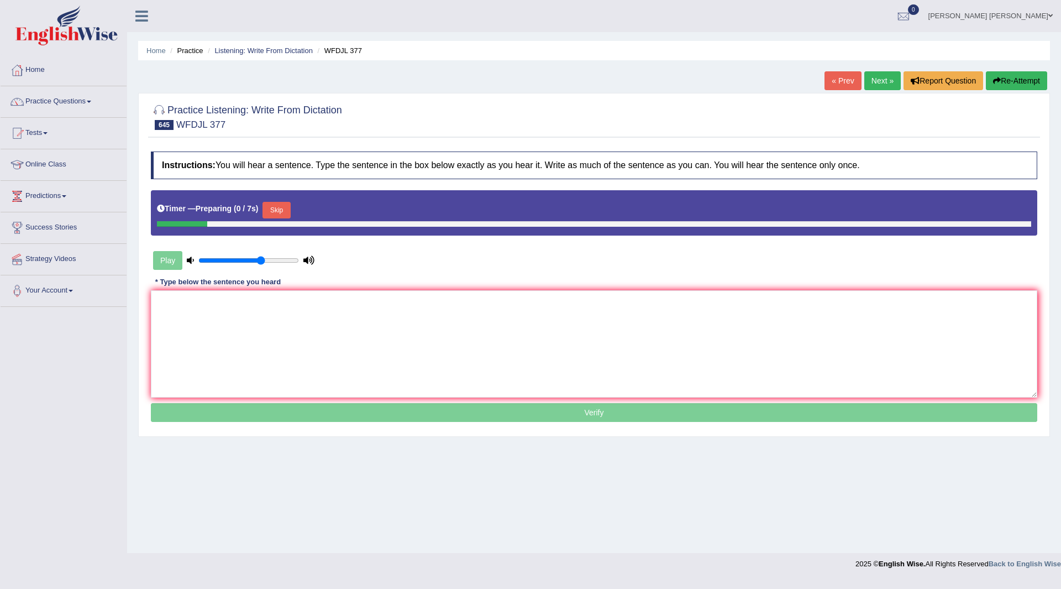
click at [279, 212] on button "Skip" at bounding box center [277, 210] width 28 height 17
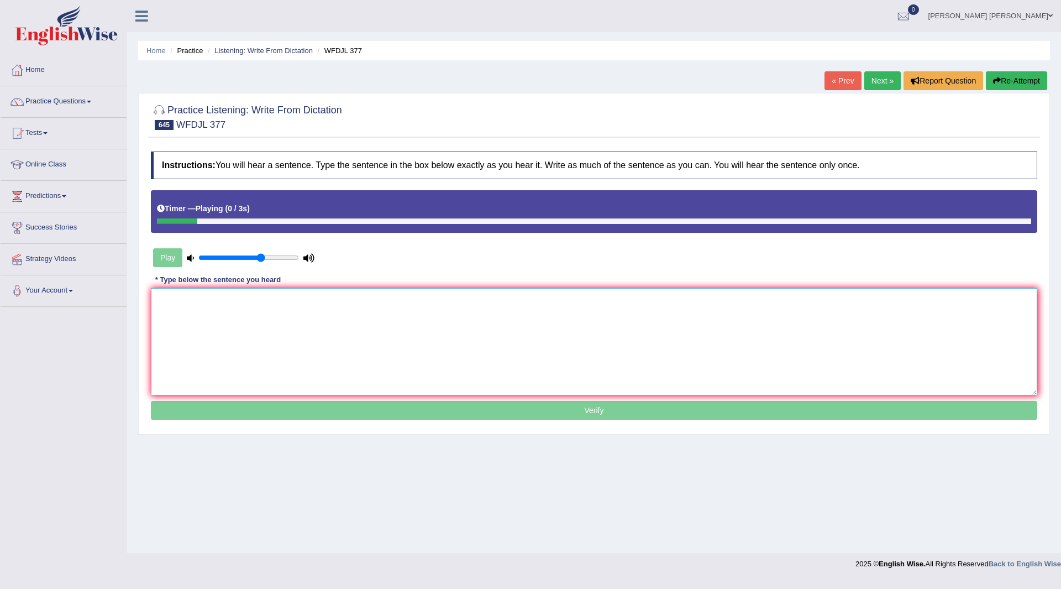
click at [217, 321] on textarea at bounding box center [594, 341] width 887 height 107
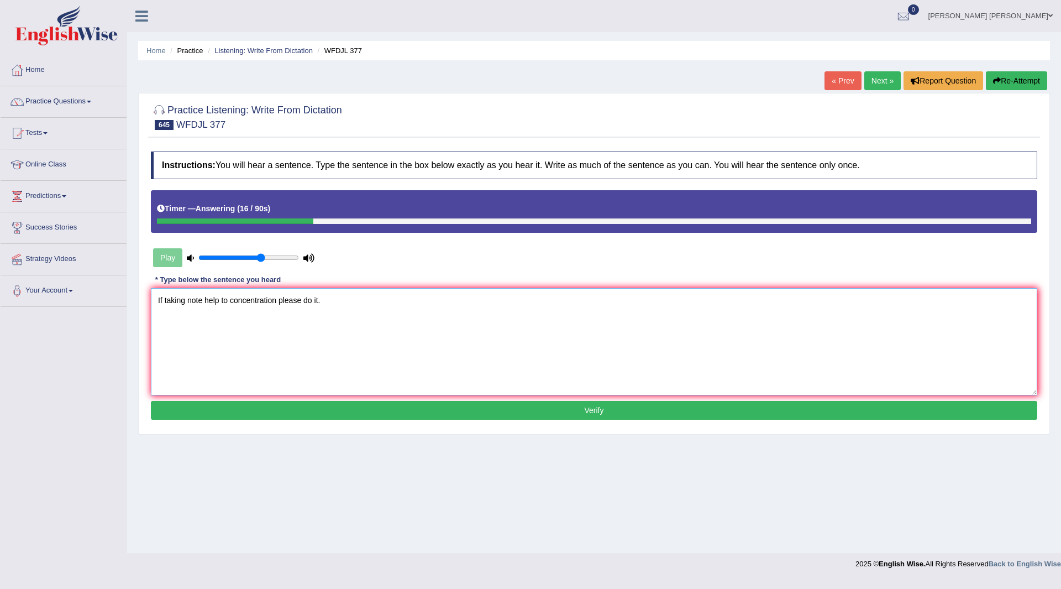
click at [163, 300] on textarea "If taking note help to concentration please do it." at bounding box center [594, 341] width 887 height 107
click at [238, 299] on textarea "If you taking note help to concentration please do it." at bounding box center [594, 341] width 887 height 107
type textarea "If you taking note help helped helps to concentration please do it."
click at [346, 412] on button "Verify" at bounding box center [594, 410] width 887 height 19
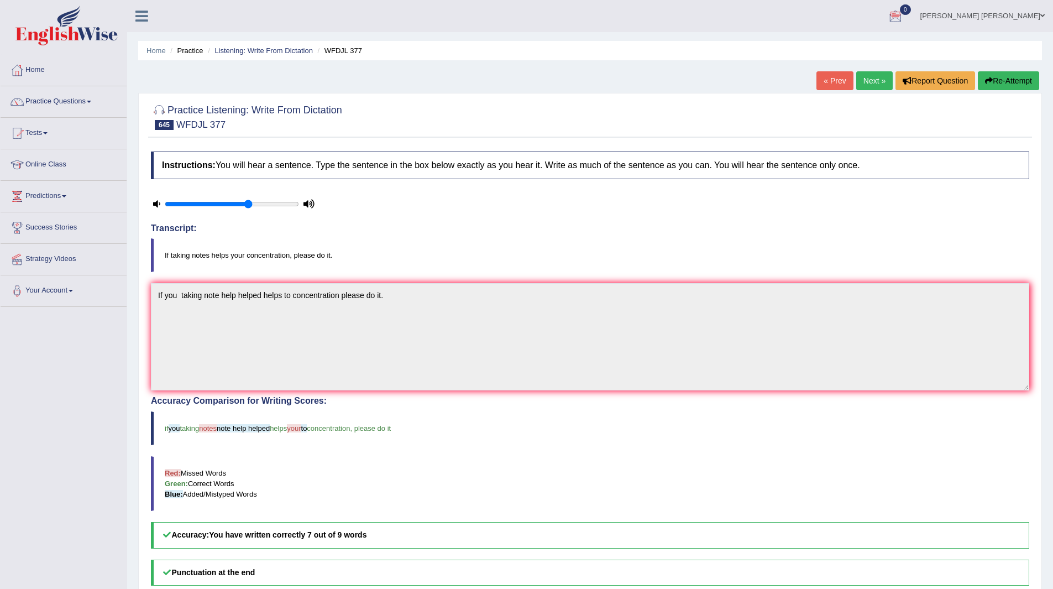
click at [865, 81] on link "Next »" at bounding box center [874, 80] width 36 height 19
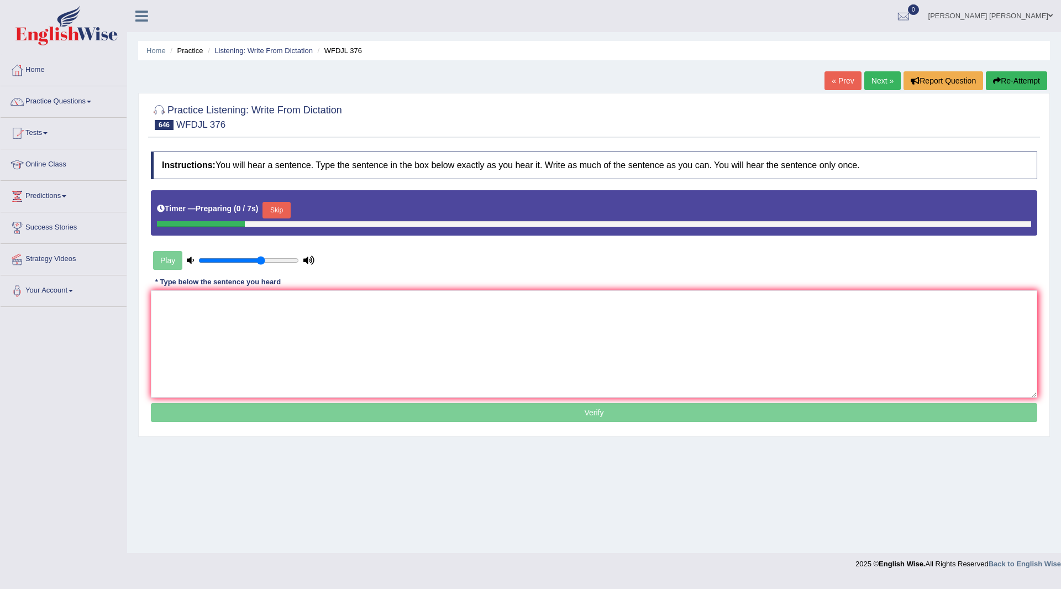
click at [274, 203] on button "Skip" at bounding box center [277, 210] width 28 height 17
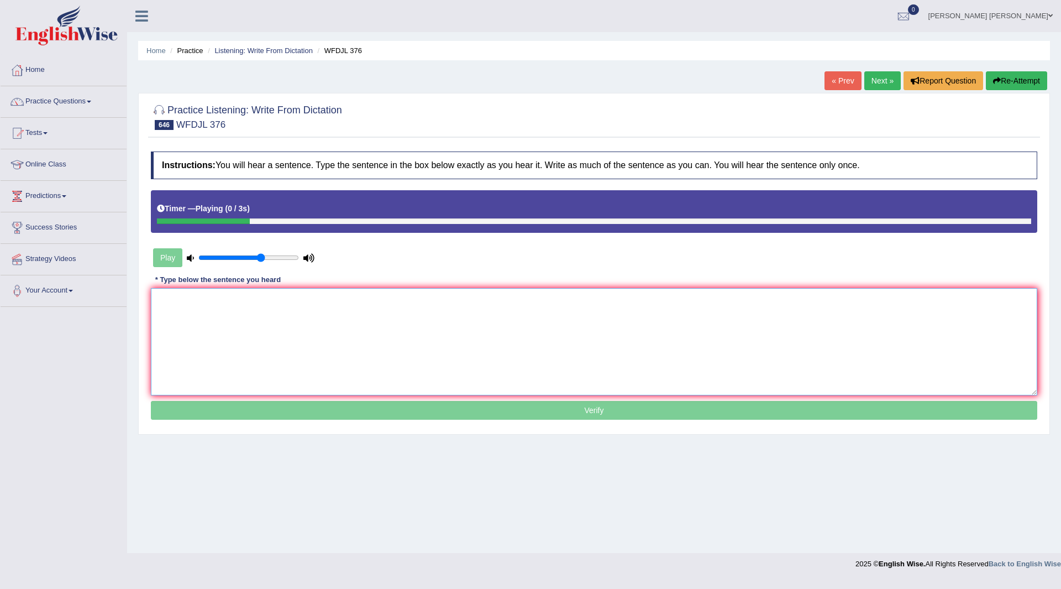
click at [213, 327] on textarea at bounding box center [594, 341] width 887 height 107
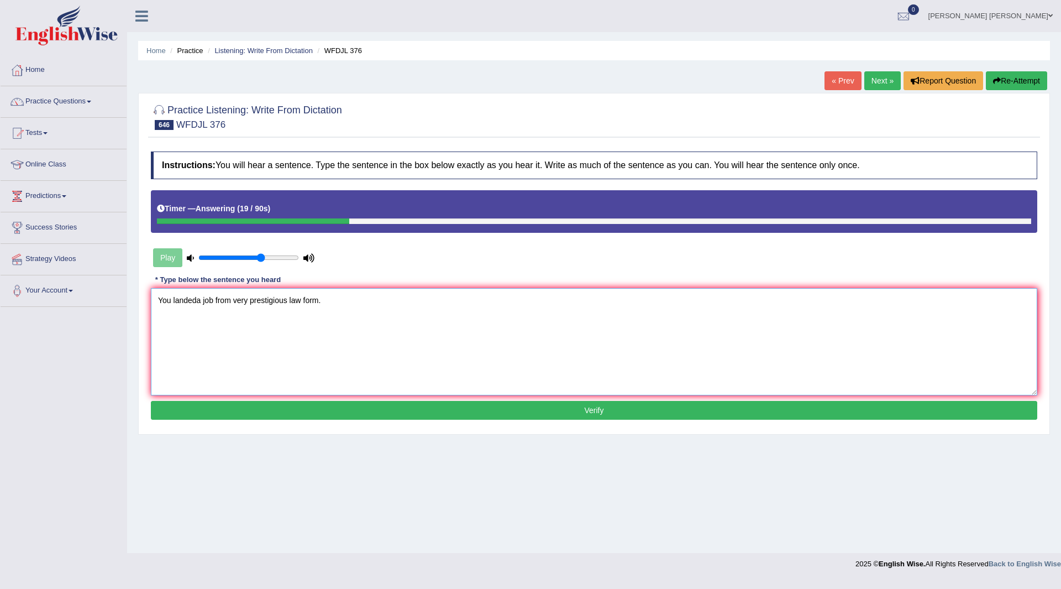
click at [200, 297] on textarea "You landeda job from very prestigious law form." at bounding box center [594, 341] width 887 height 107
type textarea "You landed a job from very prestigious law form."
click at [292, 412] on button "Verify" at bounding box center [594, 410] width 887 height 19
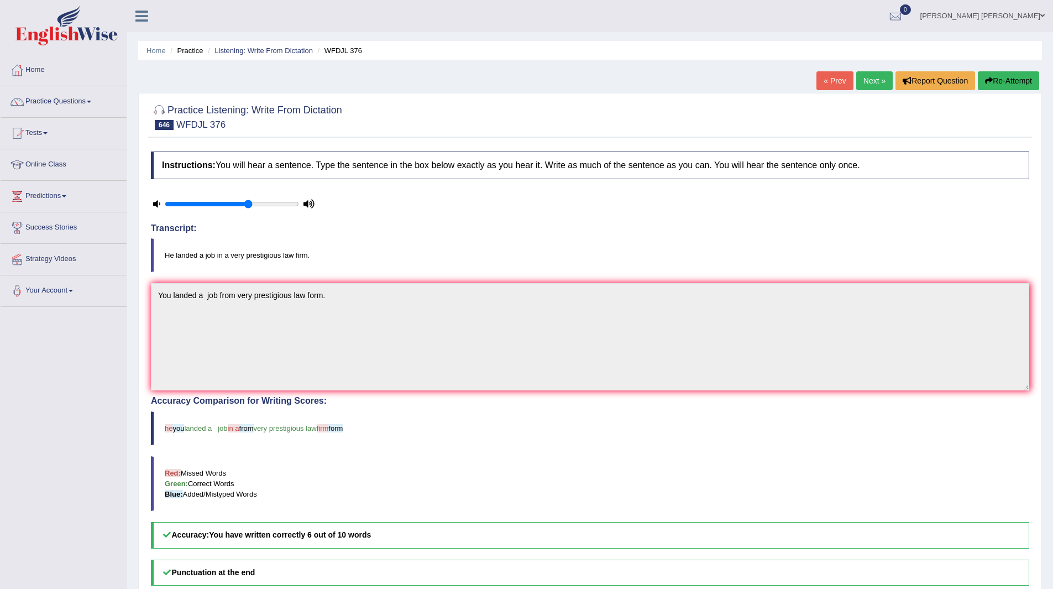
drag, startPoint x: 870, startPoint y: 77, endPoint x: 852, endPoint y: 77, distance: 17.7
click at [870, 77] on link "Next »" at bounding box center [874, 80] width 36 height 19
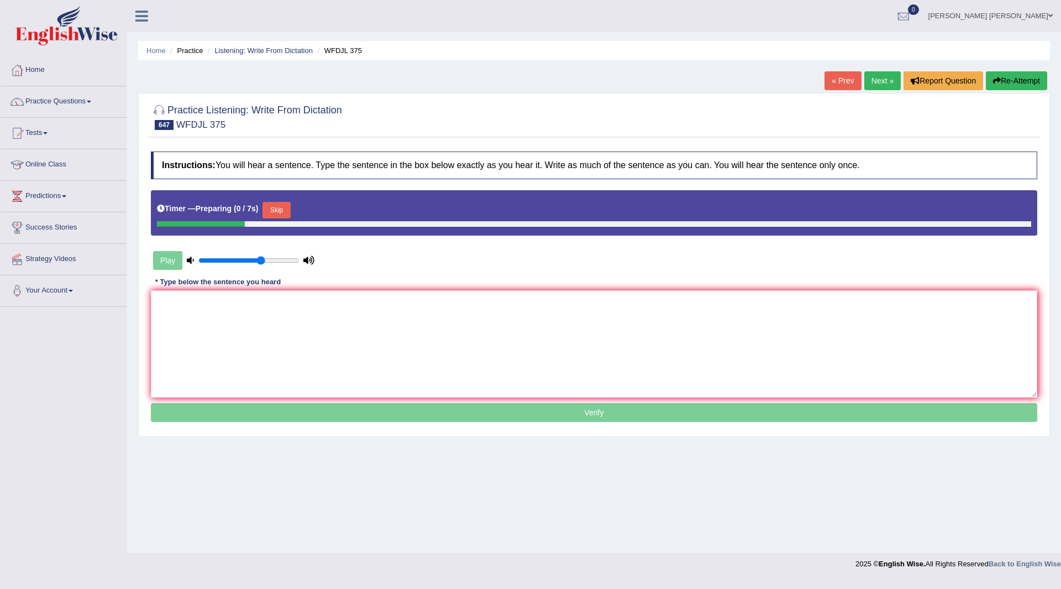
click at [280, 208] on button "Skip" at bounding box center [277, 210] width 28 height 17
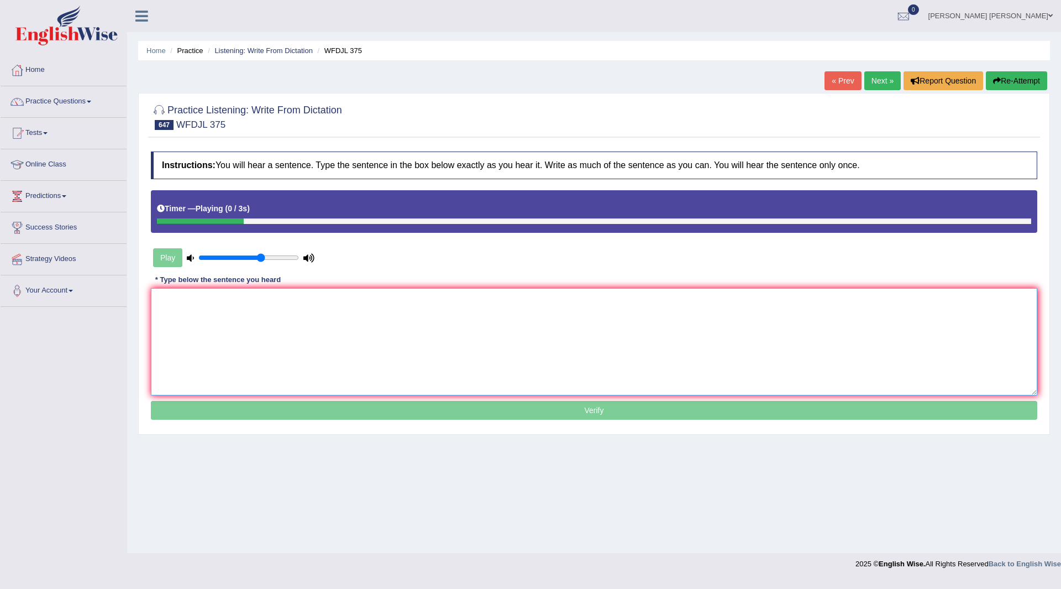
click at [249, 313] on textarea at bounding box center [594, 341] width 887 height 107
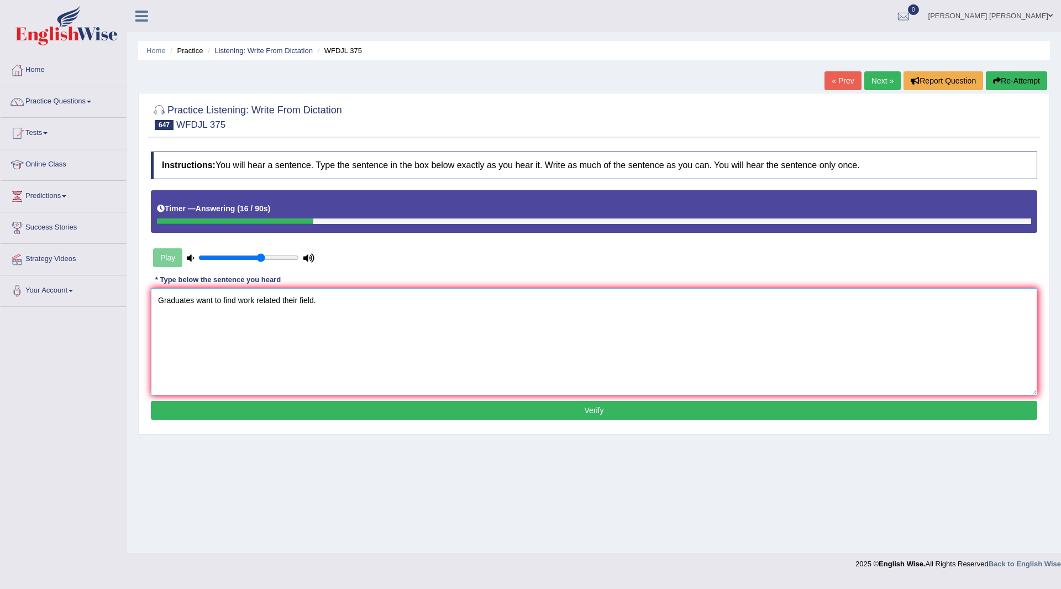
click at [216, 300] on textarea "Graduates want to find work related their field." at bounding box center [594, 341] width 887 height 107
type textarea "Graduates want wants to find work related their field."
click at [450, 412] on button "Verify" at bounding box center [594, 410] width 887 height 19
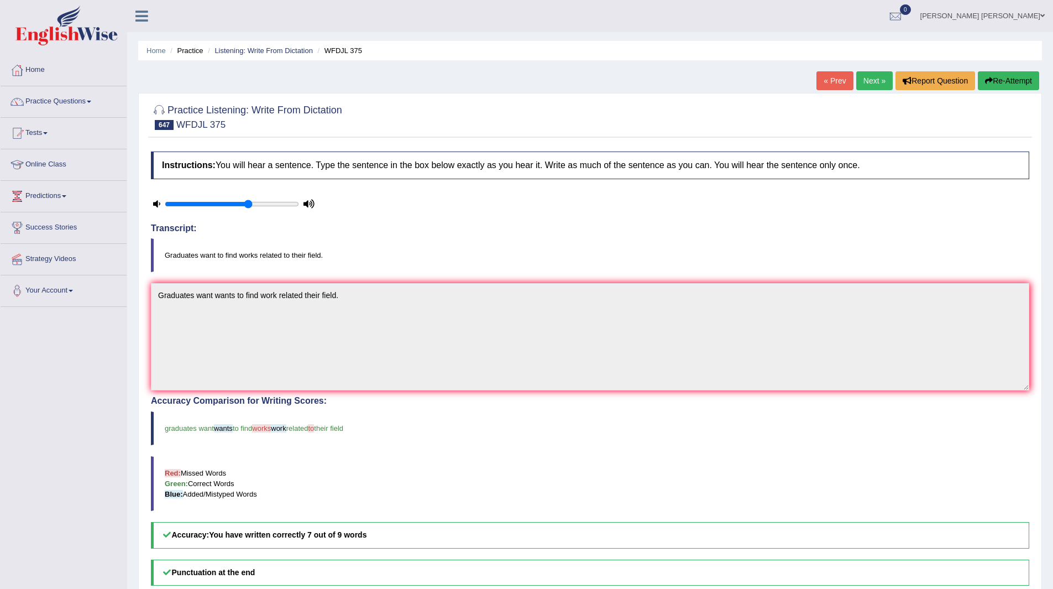
click at [869, 76] on link "Next »" at bounding box center [874, 80] width 36 height 19
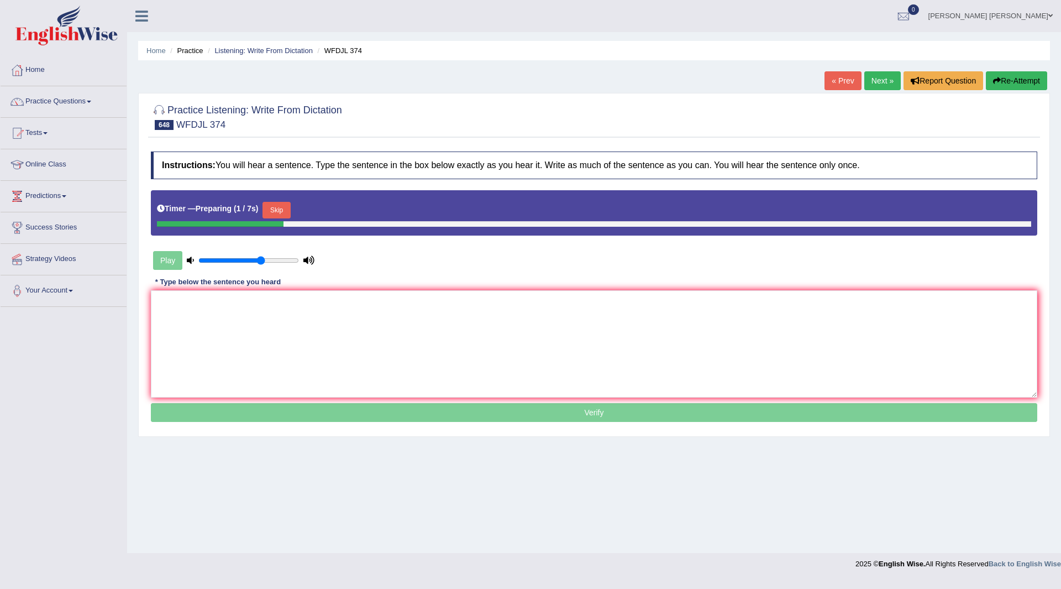
click at [273, 222] on div at bounding box center [594, 224] width 875 height 6
click at [287, 210] on button "Skip" at bounding box center [277, 210] width 28 height 17
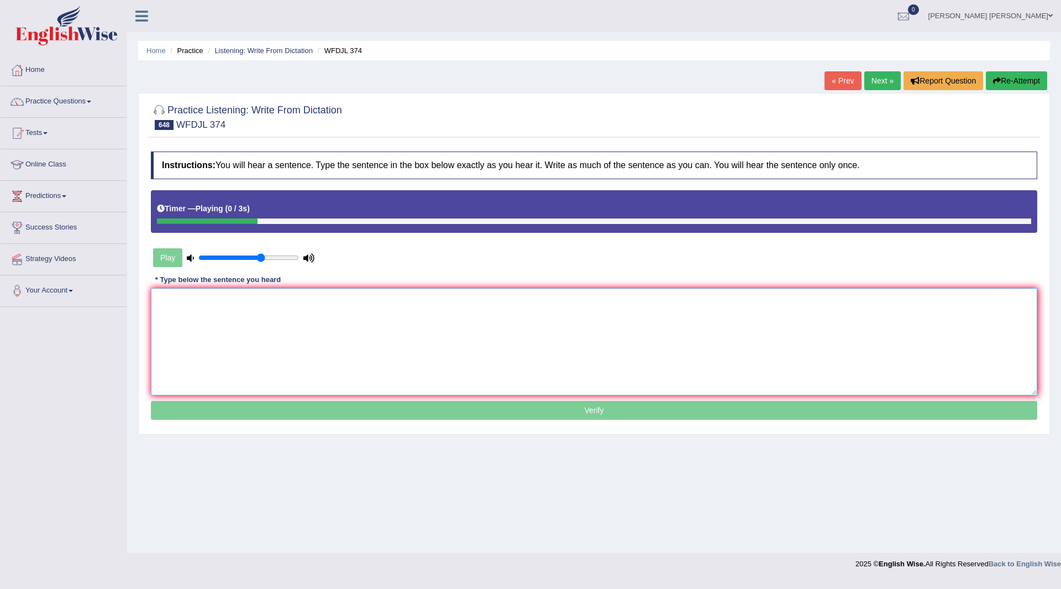
click at [229, 318] on textarea at bounding box center [594, 341] width 887 height 107
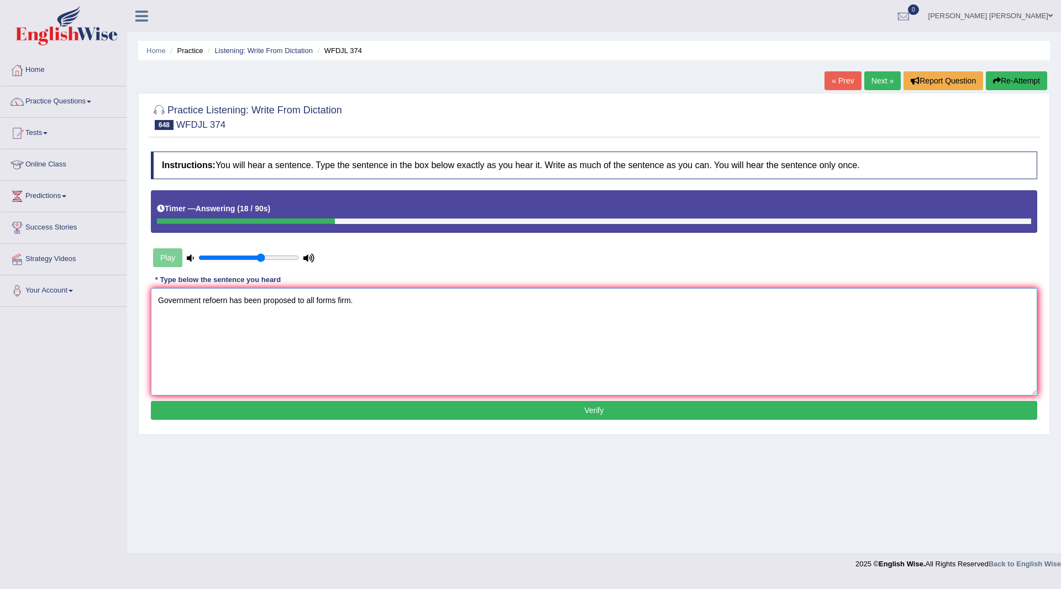
type textarea "Government refoern has been proposed to all forms firm."
click at [333, 412] on button "Verify" at bounding box center [594, 410] width 887 height 19
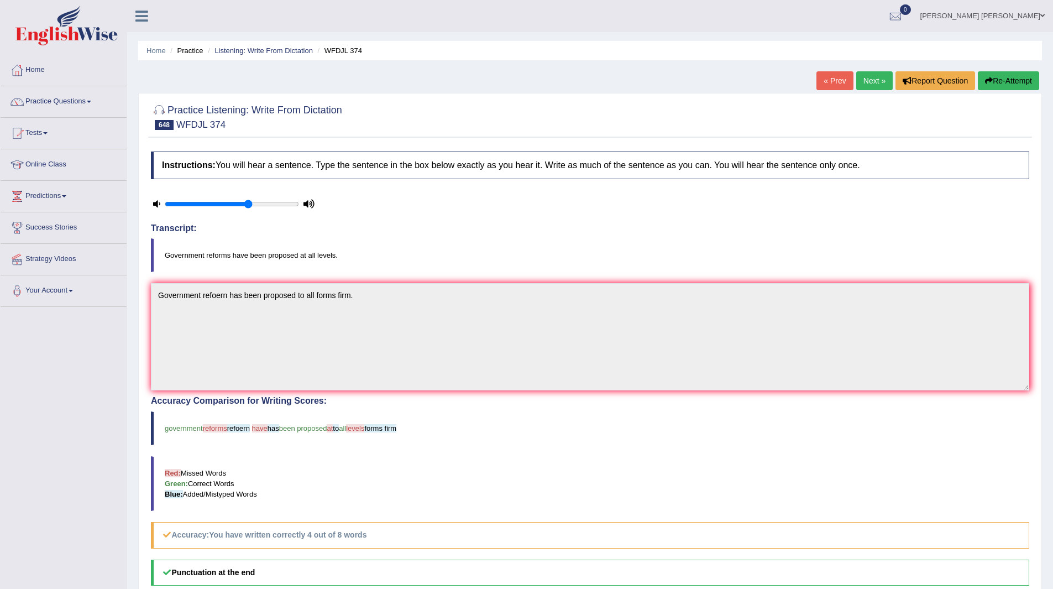
click at [874, 82] on link "Next »" at bounding box center [874, 80] width 36 height 19
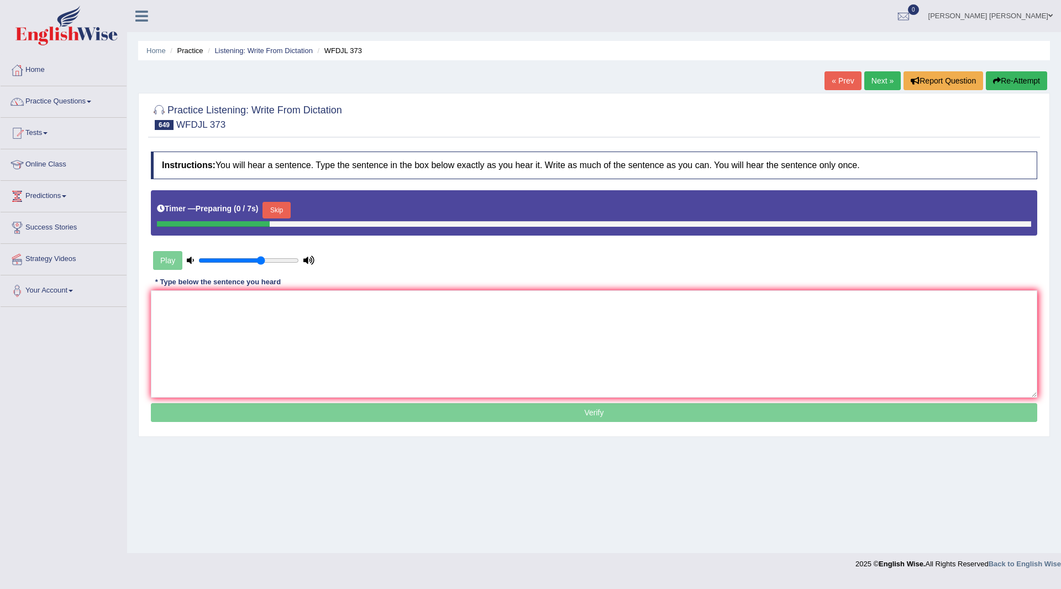
click at [281, 208] on button "Skip" at bounding box center [277, 210] width 28 height 17
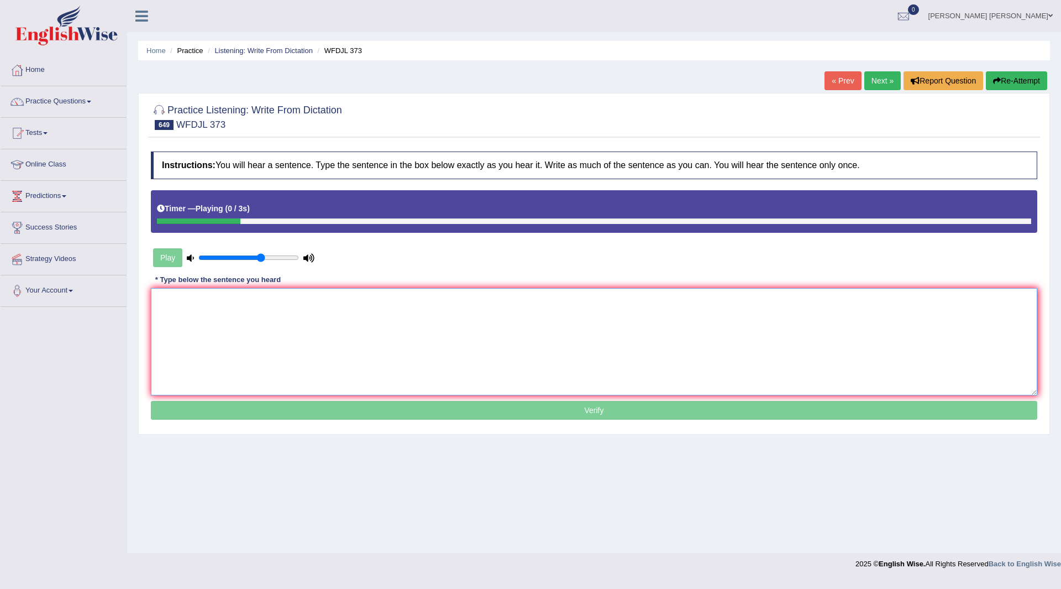
drag, startPoint x: 350, startPoint y: 319, endPoint x: 408, endPoint y: 291, distance: 64.3
click at [367, 316] on textarea at bounding box center [594, 341] width 887 height 107
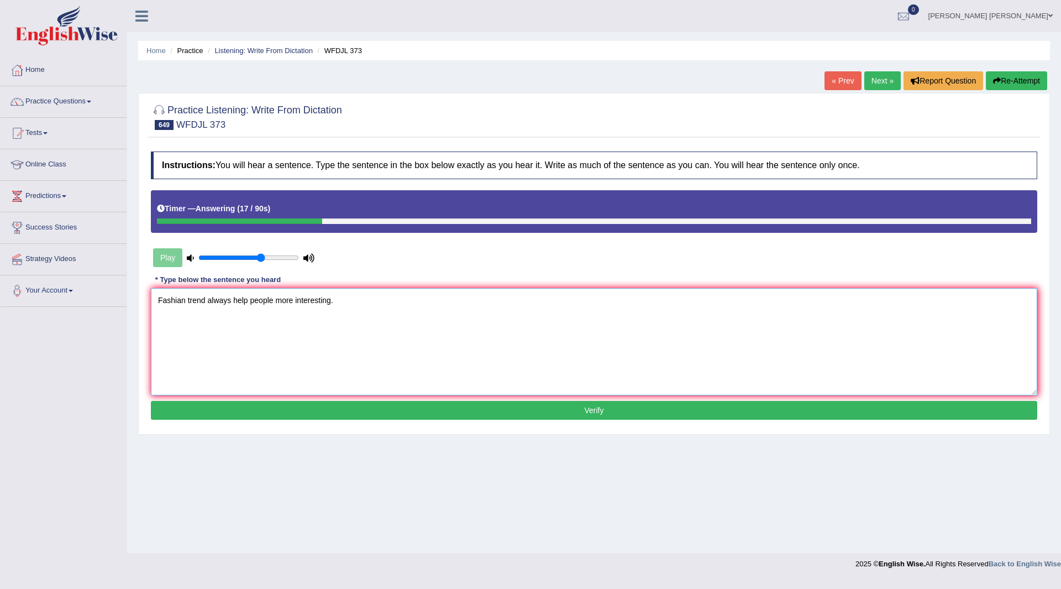
type textarea "Fashian trend always help people more interesting."
click at [410, 410] on button "Verify" at bounding box center [594, 410] width 887 height 19
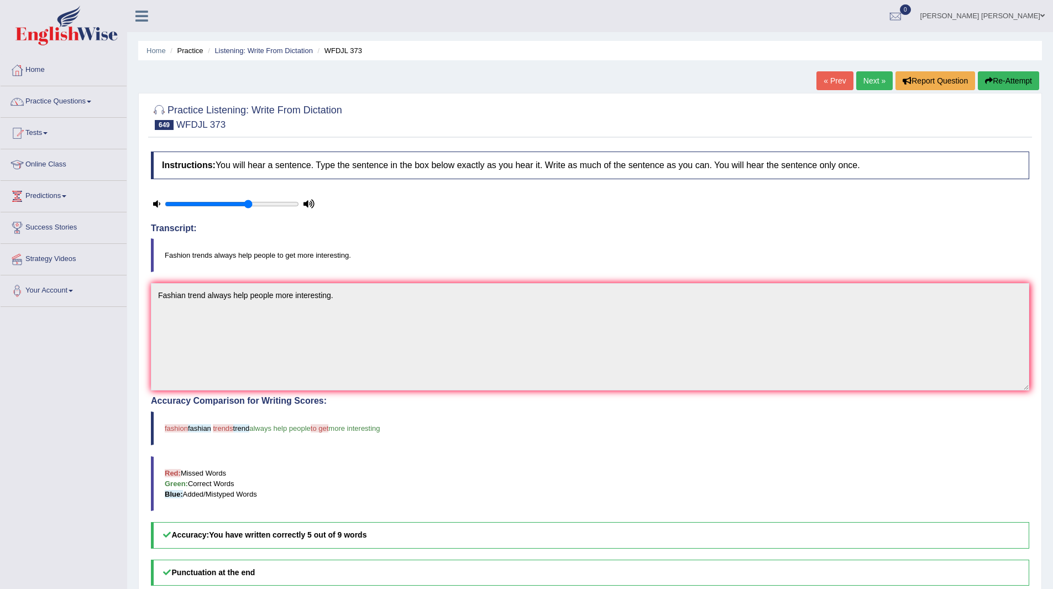
click at [865, 83] on link "Next »" at bounding box center [874, 80] width 36 height 19
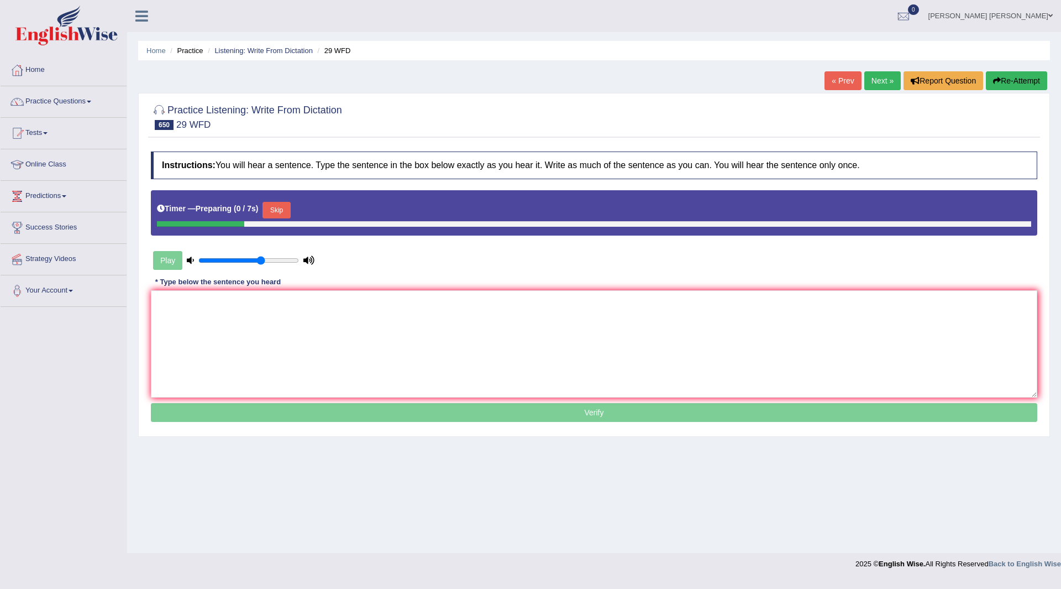
click at [279, 207] on button "Skip" at bounding box center [277, 210] width 28 height 17
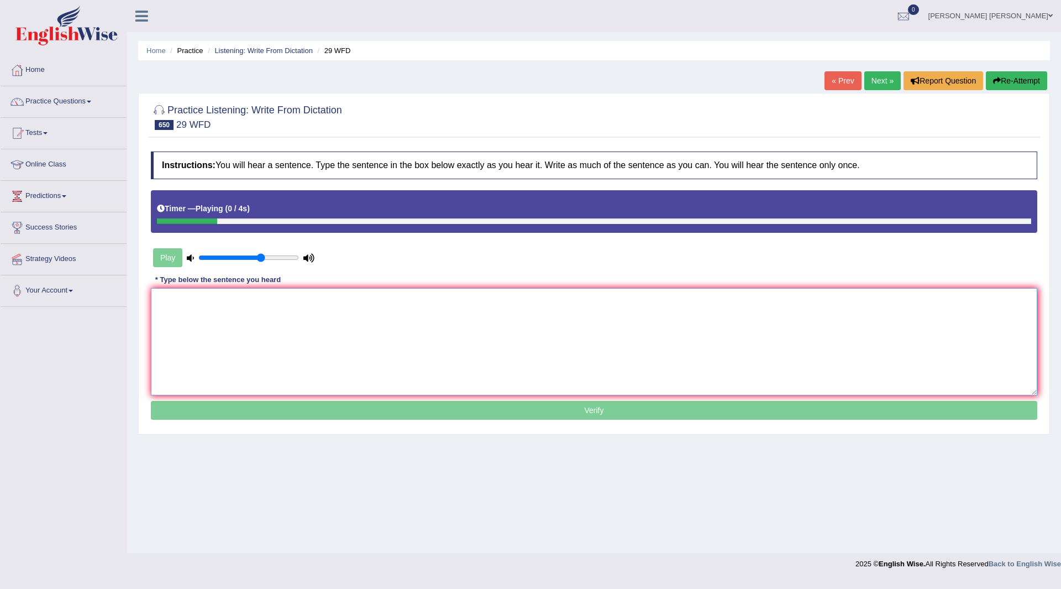
click at [231, 315] on textarea at bounding box center [594, 341] width 887 height 107
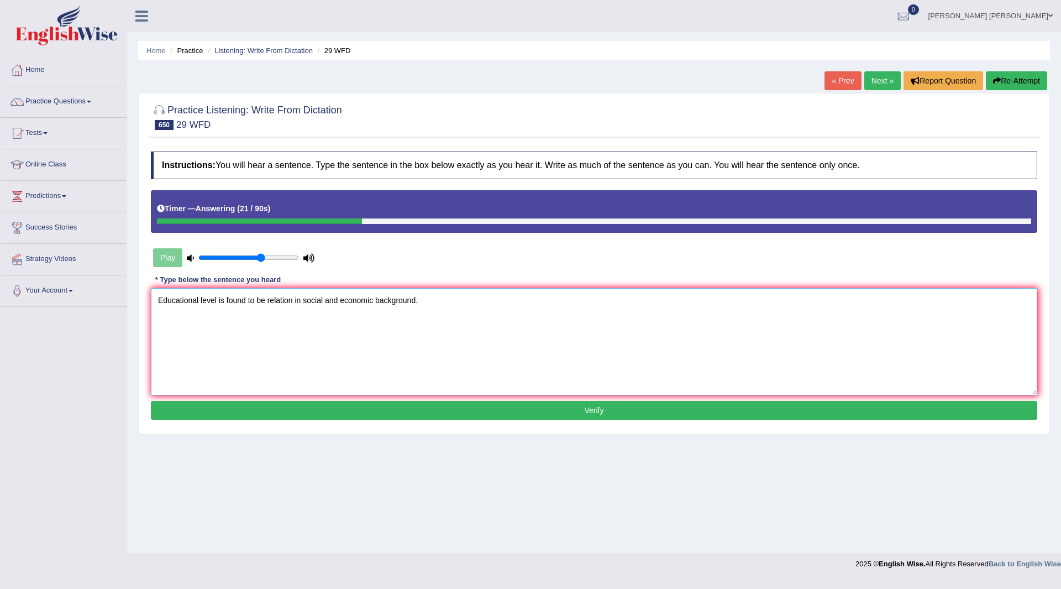
type textarea "Educational level is found to be relation in social and economic background."
click at [539, 409] on button "Verify" at bounding box center [594, 410] width 887 height 19
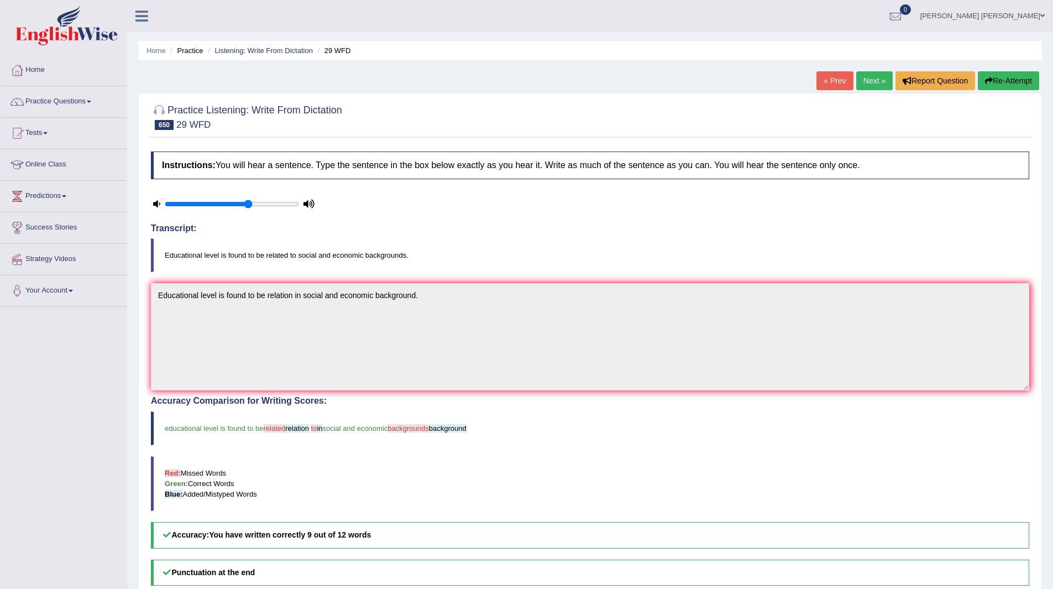
drag, startPoint x: 868, startPoint y: 79, endPoint x: 859, endPoint y: 79, distance: 9.4
click at [868, 79] on link "Next »" at bounding box center [874, 80] width 36 height 19
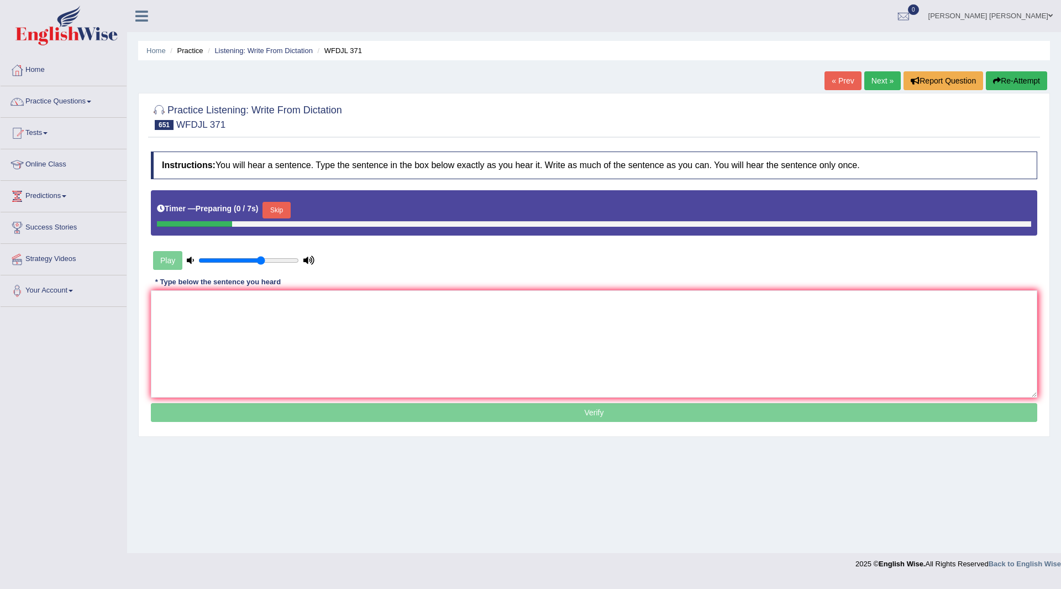
click at [282, 210] on button "Skip" at bounding box center [277, 210] width 28 height 17
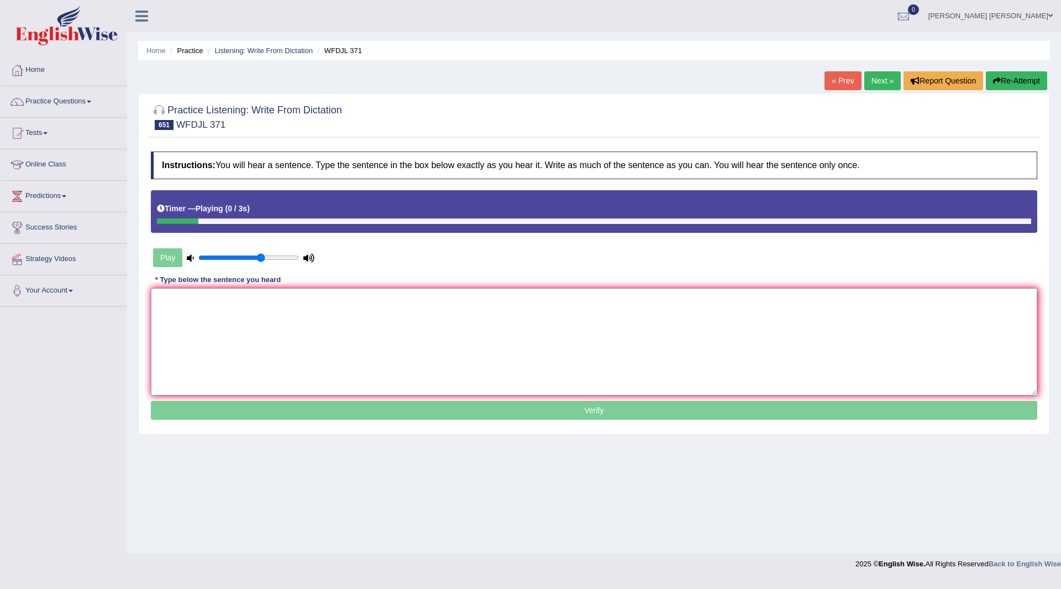
click at [254, 338] on textarea at bounding box center [594, 341] width 887 height 107
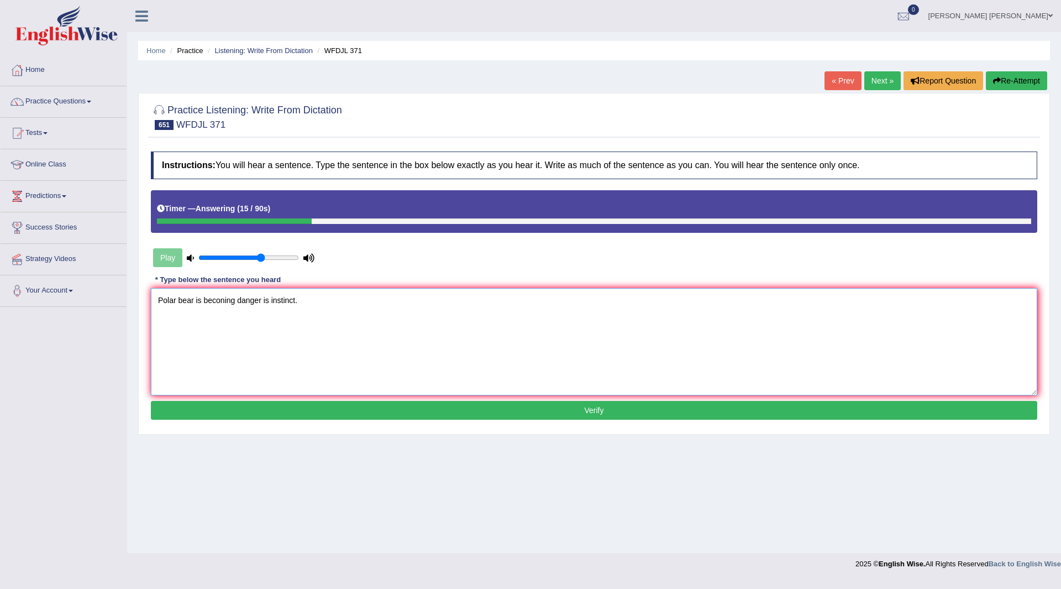
click at [224, 301] on textarea "Polar bear is beconing danger is instinct." at bounding box center [594, 341] width 887 height 107
type textarea "Polar bear is becoming danger is instinct."
click at [306, 406] on button "Verify" at bounding box center [594, 410] width 887 height 19
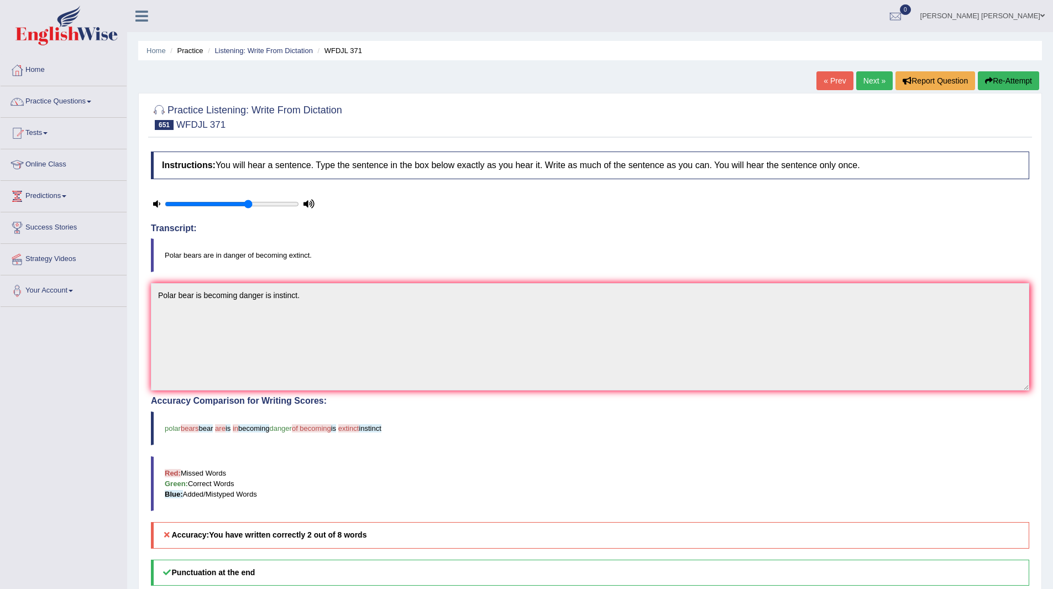
drag, startPoint x: 875, startPoint y: 80, endPoint x: 842, endPoint y: 85, distance: 33.0
click at [875, 80] on link "Next »" at bounding box center [874, 80] width 36 height 19
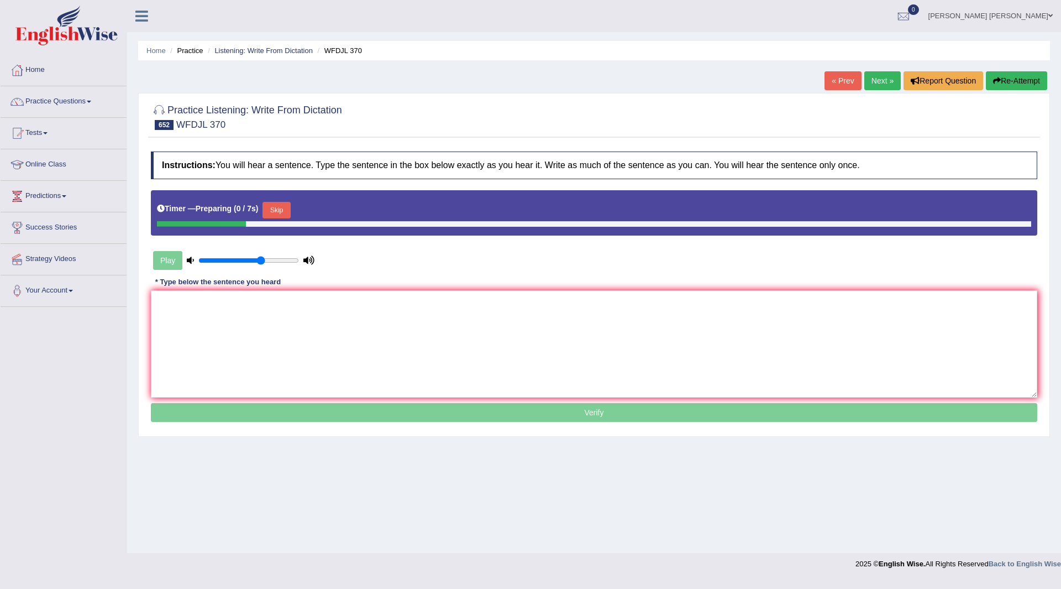
click at [282, 206] on button "Skip" at bounding box center [277, 210] width 28 height 17
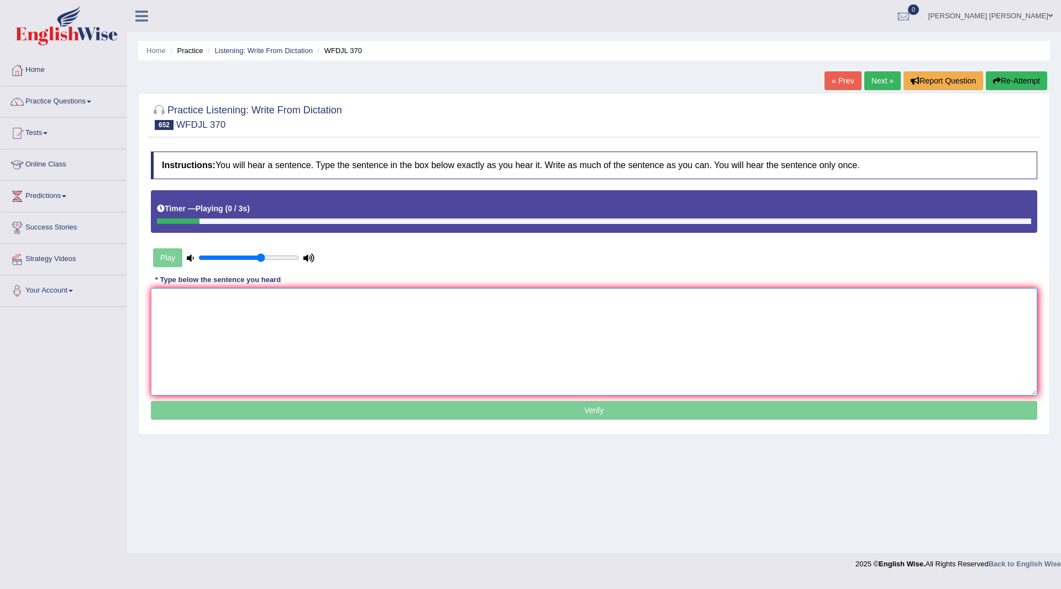
click at [234, 328] on textarea at bounding box center [594, 341] width 887 height 107
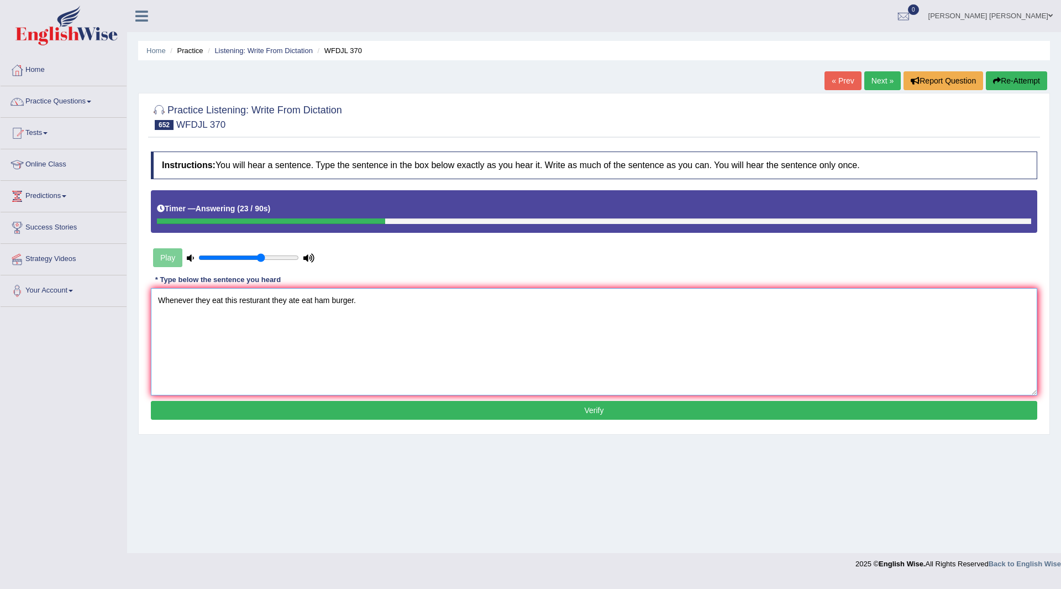
type textarea "Whenever they eat this resturant they ate eat ham burger."
click at [301, 410] on button "Verify" at bounding box center [594, 410] width 887 height 19
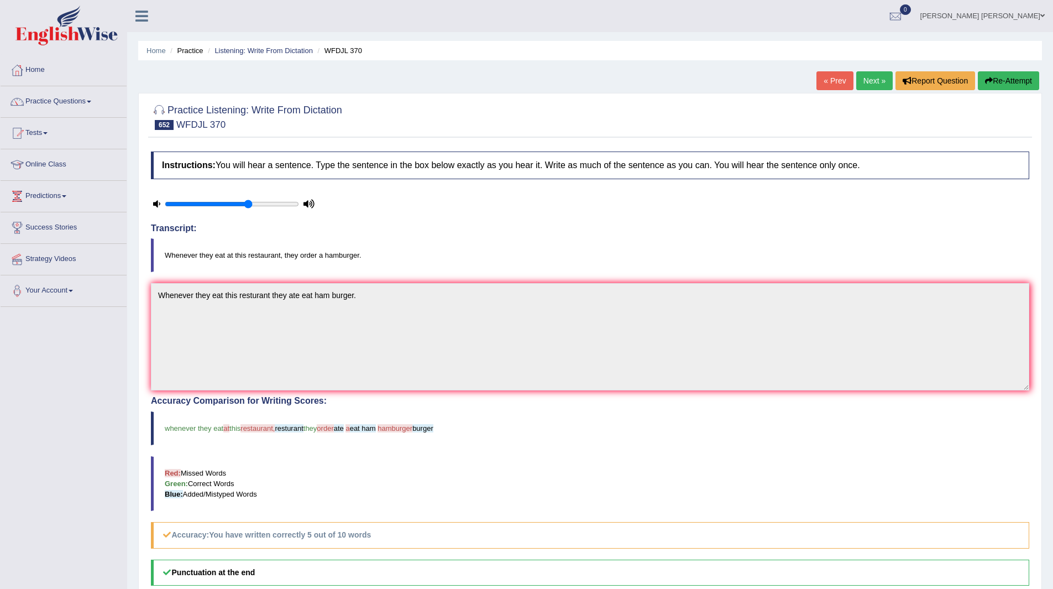
click at [870, 74] on link "Next »" at bounding box center [874, 80] width 36 height 19
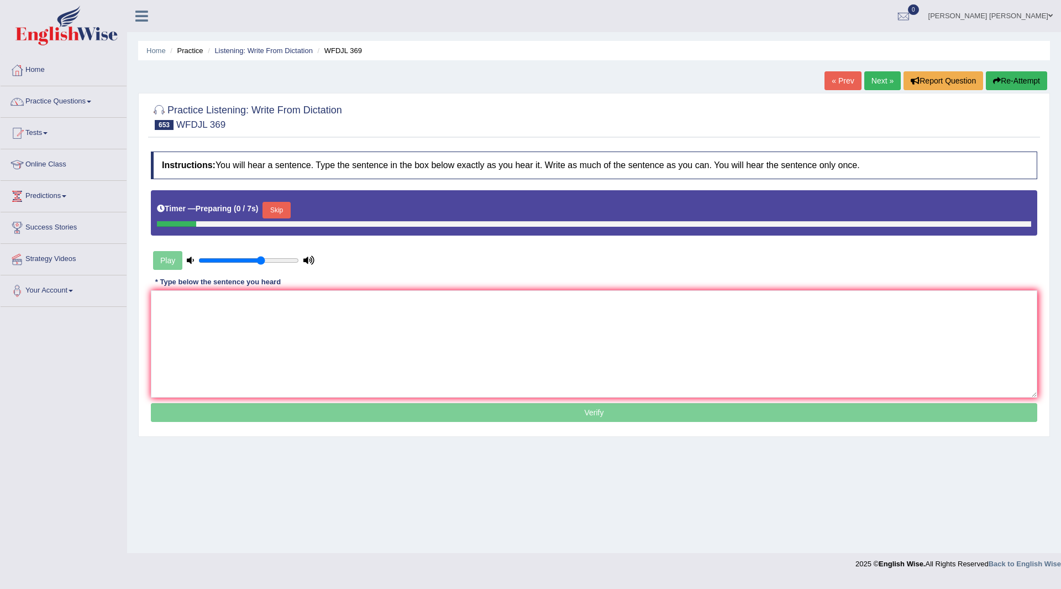
click at [286, 213] on button "Skip" at bounding box center [277, 210] width 28 height 17
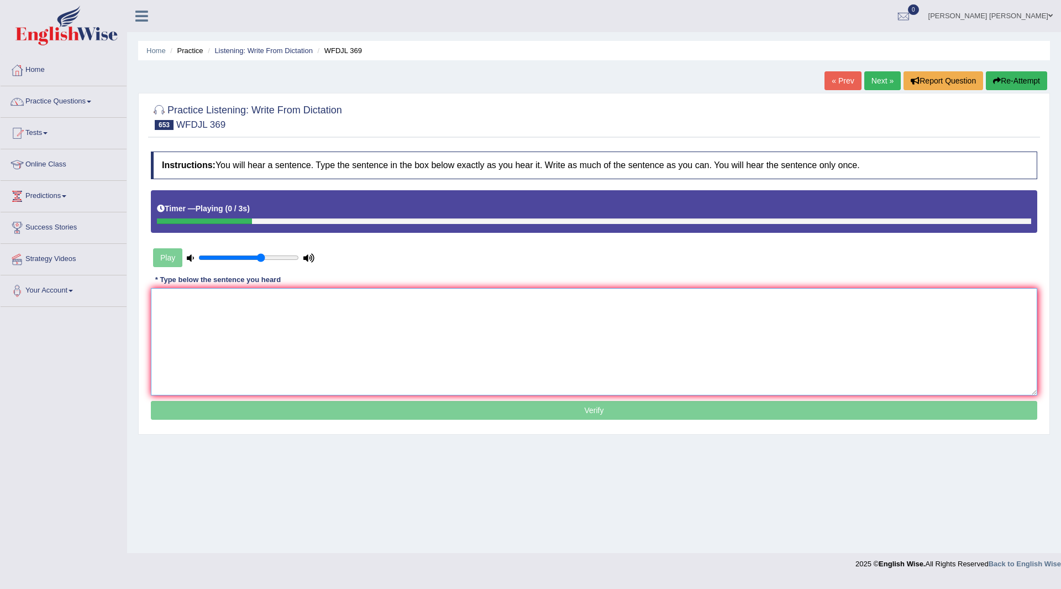
click at [236, 329] on textarea at bounding box center [594, 341] width 887 height 107
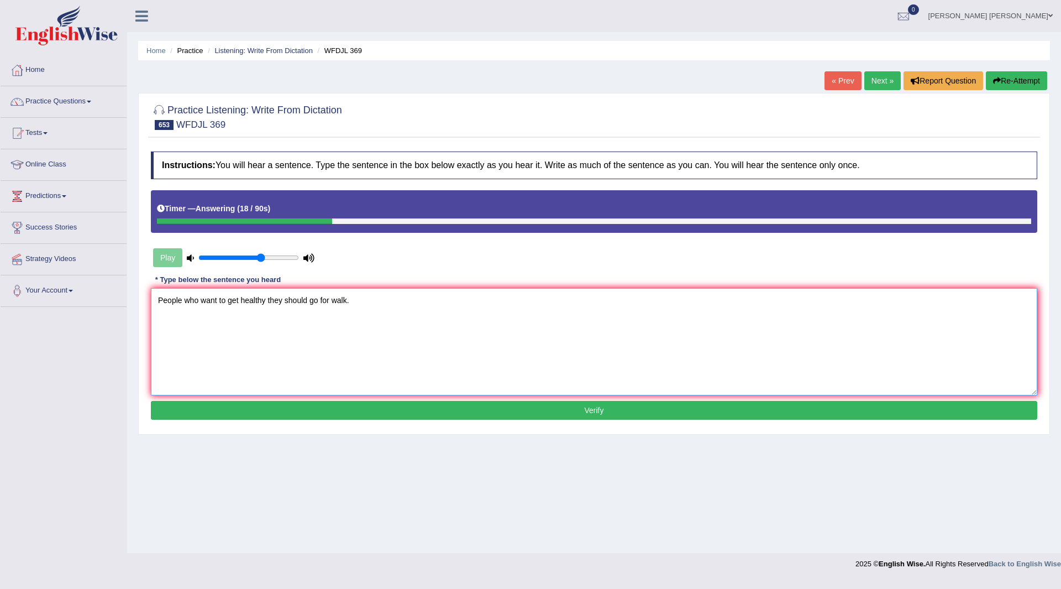
type textarea "People who want to get healthy they should go for walk."
click at [253, 415] on button "Verify" at bounding box center [594, 410] width 887 height 19
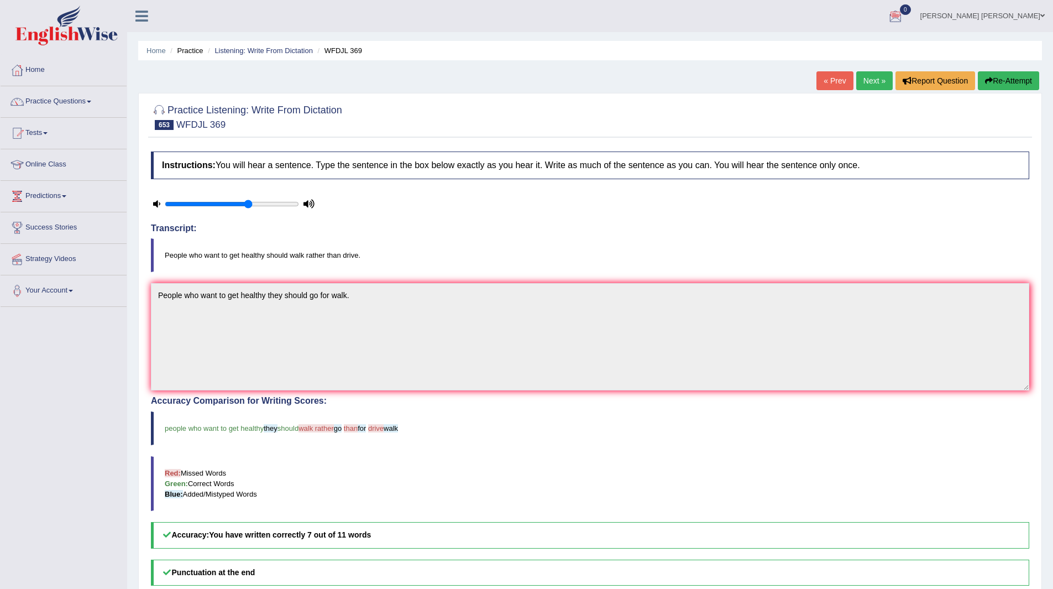
drag, startPoint x: 862, startPoint y: 80, endPoint x: 792, endPoint y: 92, distance: 71.9
click at [862, 80] on link "Next »" at bounding box center [874, 80] width 36 height 19
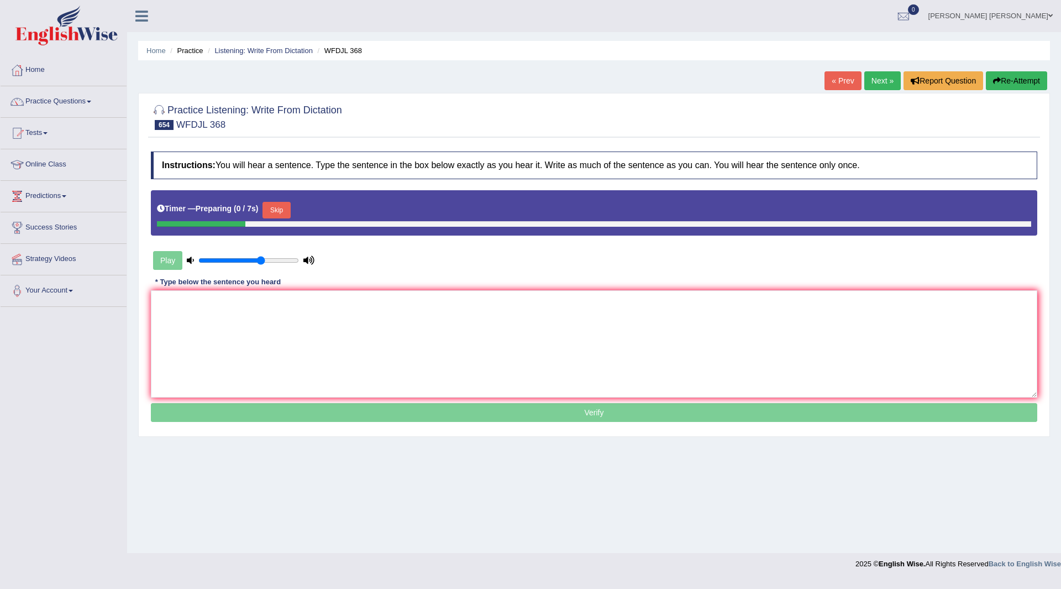
click at [282, 211] on button "Skip" at bounding box center [277, 210] width 28 height 17
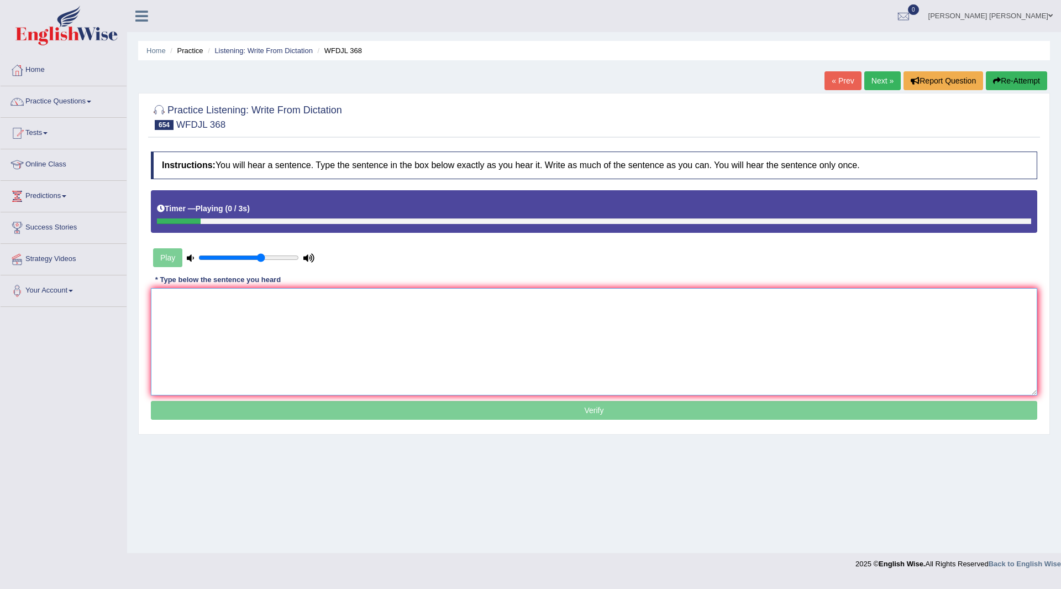
click at [257, 308] on textarea at bounding box center [594, 341] width 887 height 107
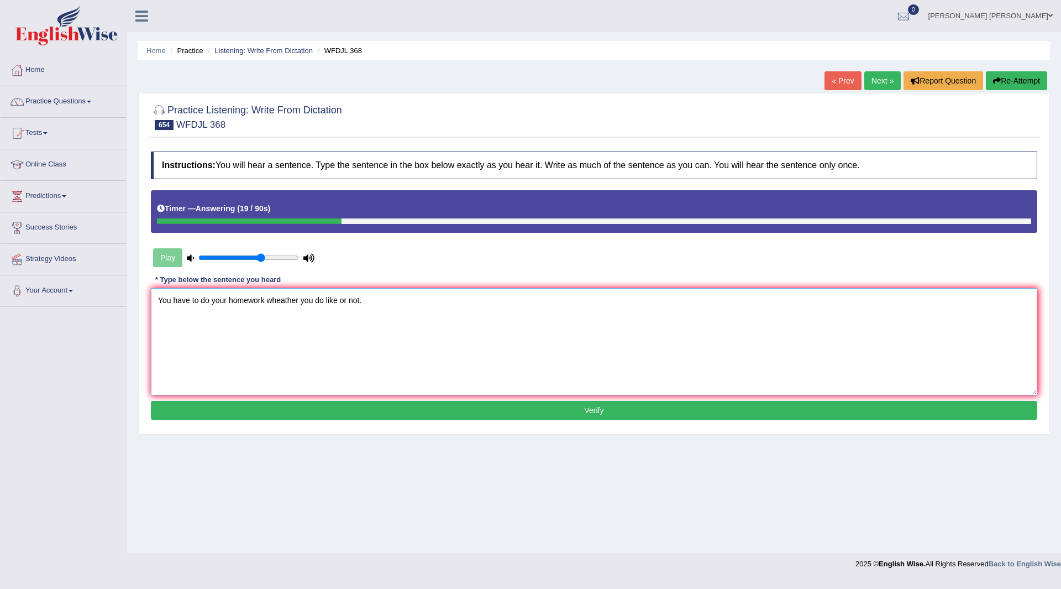
type textarea "You have to do your homework wheather you do like or not."
click at [452, 405] on button "Verify" at bounding box center [594, 410] width 887 height 19
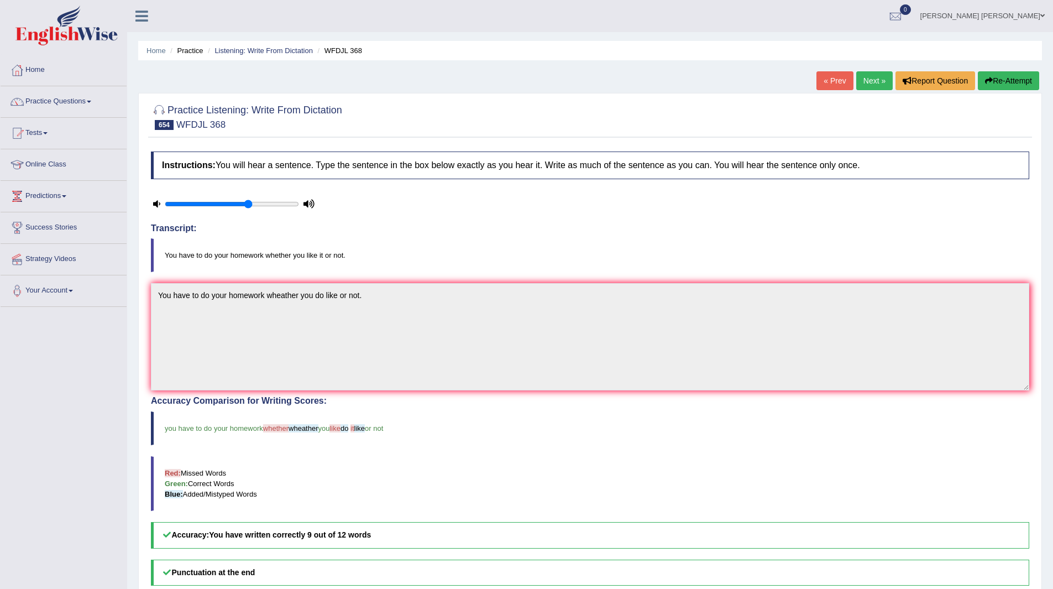
click at [868, 77] on link "Next »" at bounding box center [874, 80] width 36 height 19
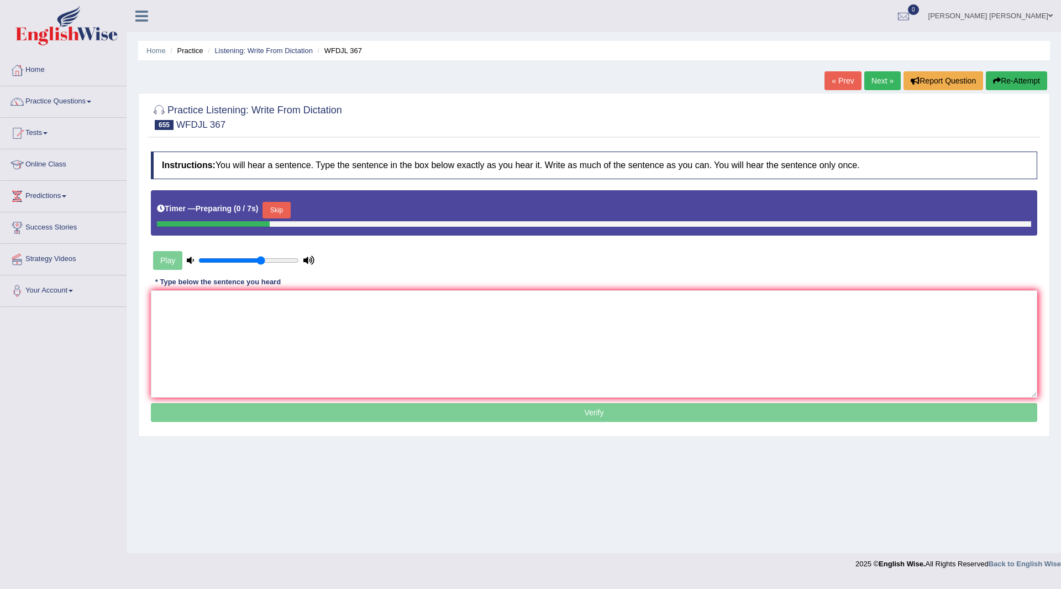
click at [280, 208] on button "Skip" at bounding box center [277, 210] width 28 height 17
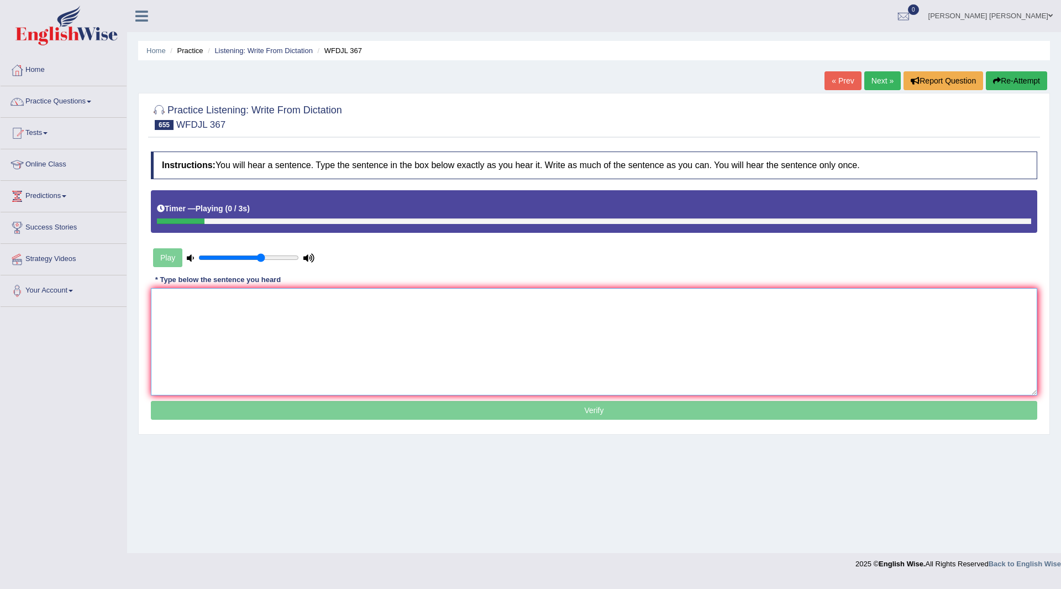
click at [237, 315] on textarea at bounding box center [594, 341] width 887 height 107
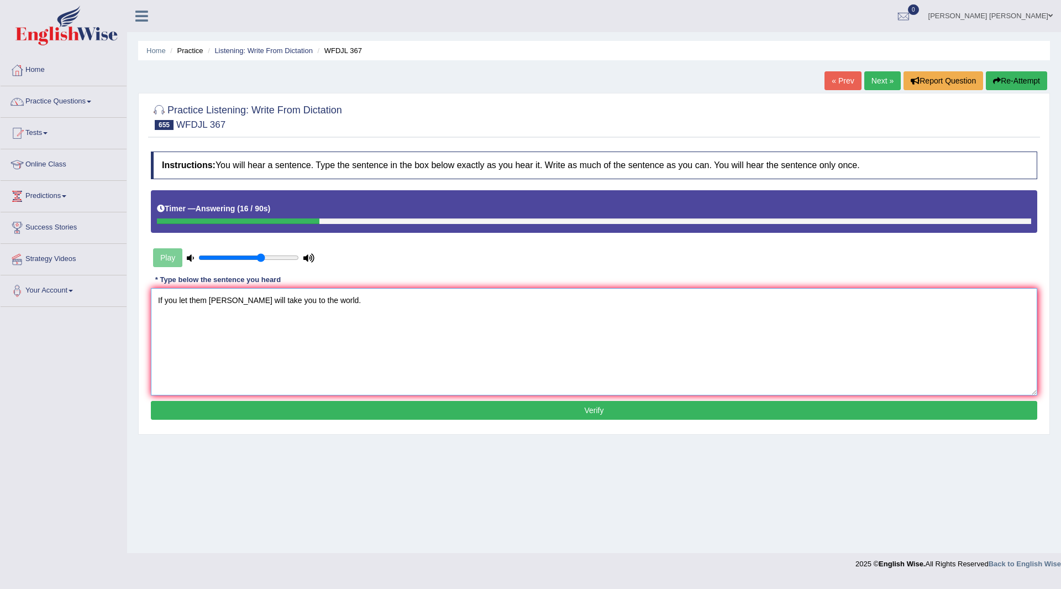
type textarea "If you let them robert will take you to the world."
click at [287, 407] on button "Verify" at bounding box center [594, 410] width 887 height 19
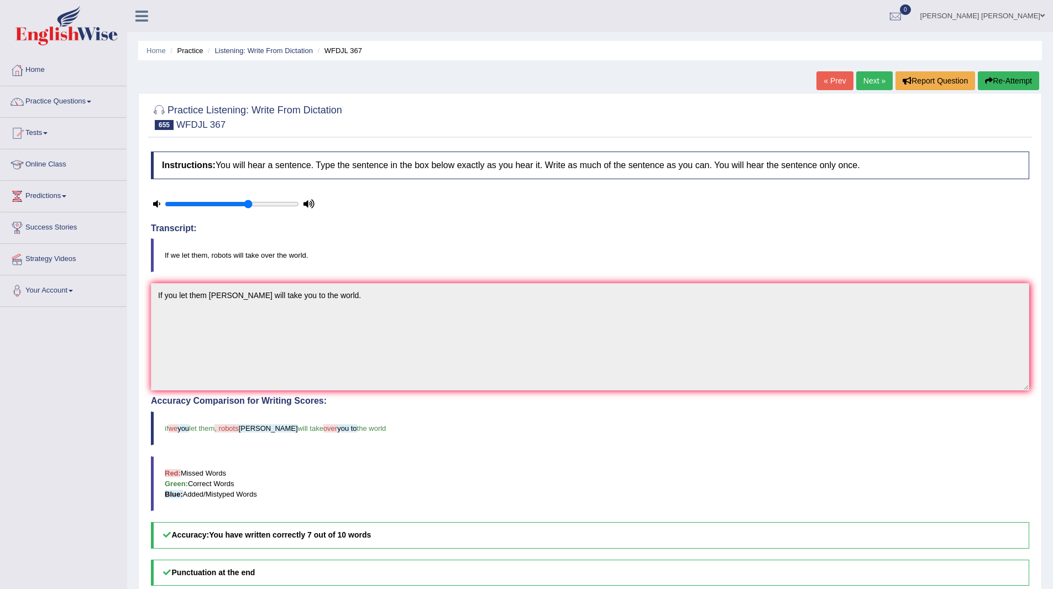
click at [872, 81] on link "Next »" at bounding box center [874, 80] width 36 height 19
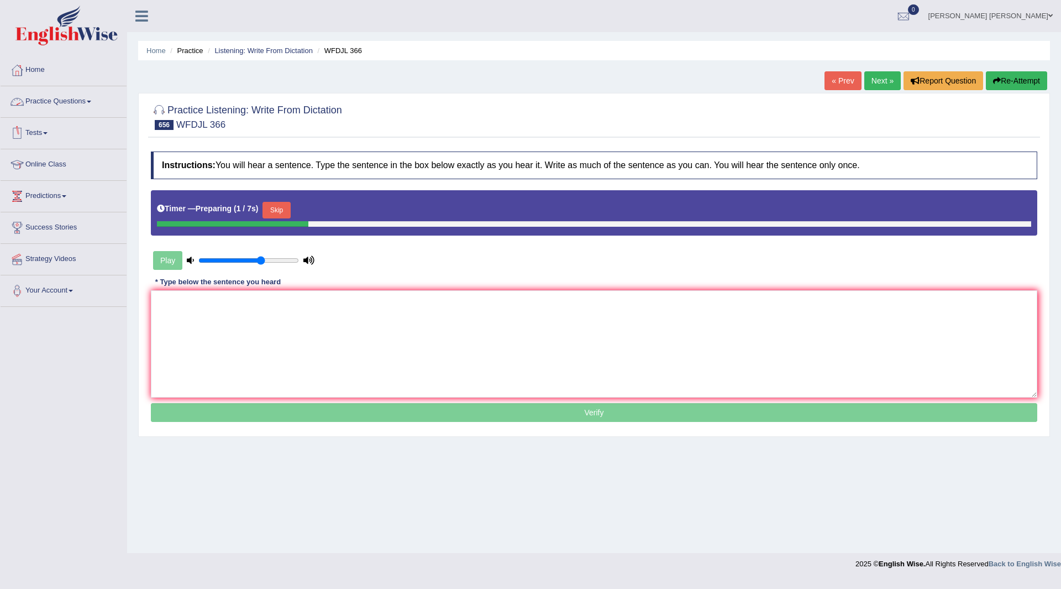
click at [56, 98] on link "Practice Questions" at bounding box center [64, 100] width 126 height 28
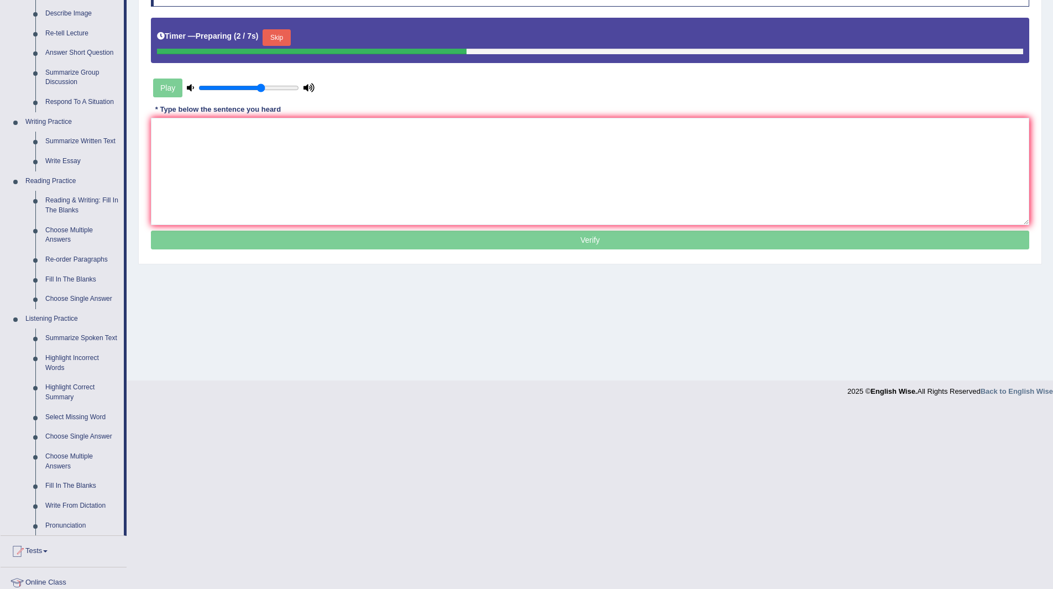
scroll to position [276, 0]
